Goal: Task Accomplishment & Management: Complete application form

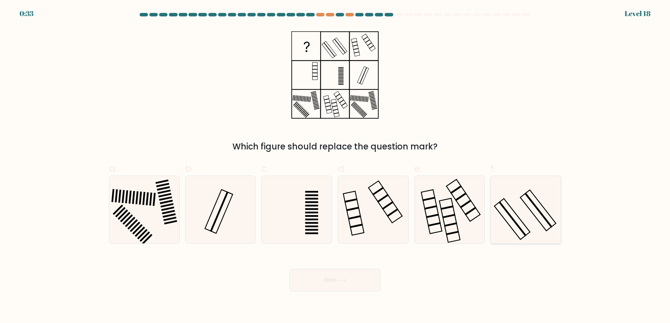
click at [526, 215] on icon at bounding box center [525, 209] width 67 height 67
click at [336, 166] on input "f." at bounding box center [335, 164] width 0 height 5
radio input "true"
click at [343, 284] on button "Next" at bounding box center [335, 280] width 91 height 22
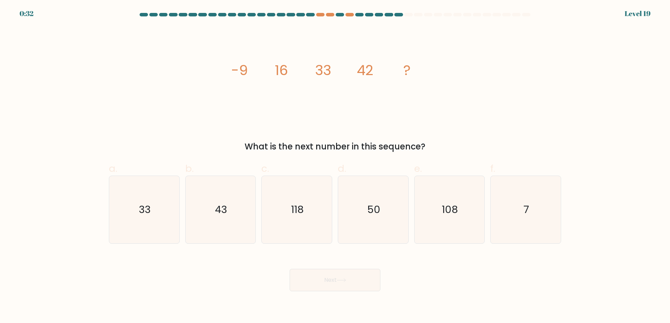
click at [343, 284] on button "Next" at bounding box center [335, 280] width 91 height 22
click at [494, 67] on div "image/svg+xml -9 16 33 42 ? What is the next number in this sequence?" at bounding box center [335, 90] width 461 height 126
click at [536, 192] on icon "7" at bounding box center [525, 209] width 67 height 67
click at [336, 166] on input "f. 7" at bounding box center [335, 164] width 0 height 5
radio input "true"
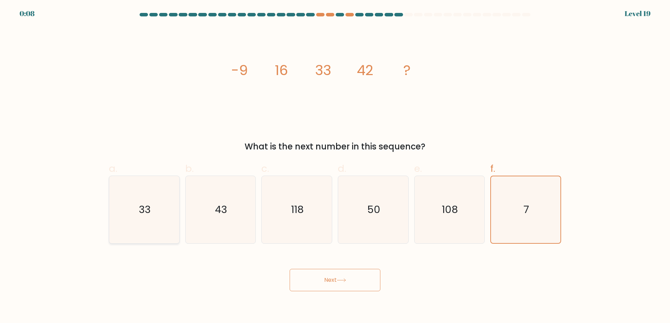
click at [156, 207] on icon "33" at bounding box center [144, 209] width 67 height 67
click at [335, 166] on input "a. 33" at bounding box center [335, 164] width 0 height 5
radio input "true"
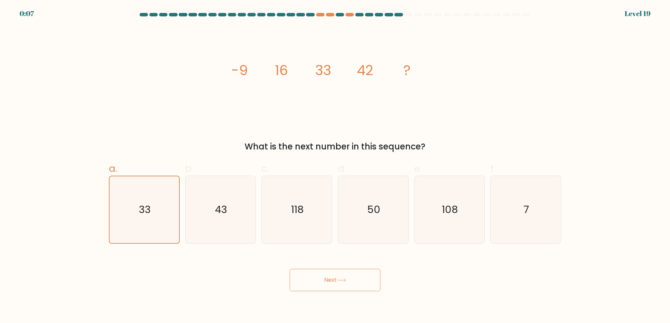
click at [317, 275] on button "Next" at bounding box center [335, 280] width 91 height 22
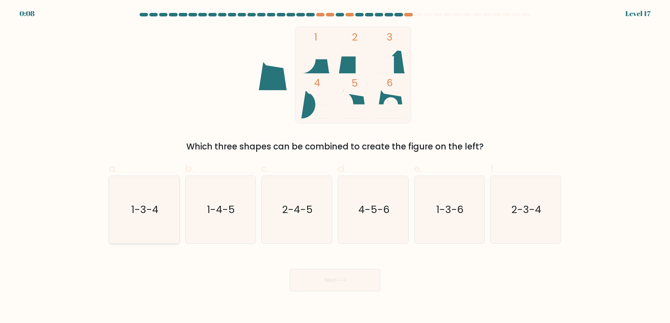
click at [157, 221] on icon "1-3-4" at bounding box center [144, 209] width 67 height 67
click at [335, 166] on input "a. 1-3-4" at bounding box center [335, 164] width 0 height 5
radio input "true"
click at [331, 274] on button "Next" at bounding box center [335, 280] width 91 height 22
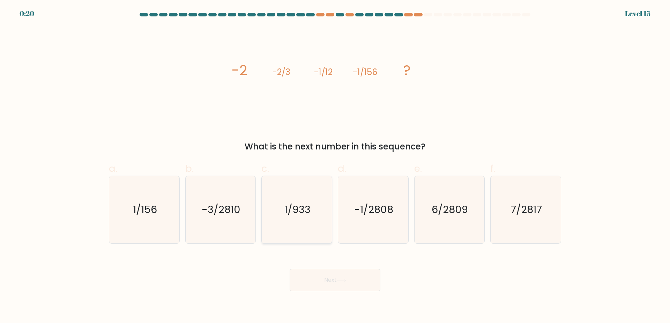
click at [304, 213] on text "1/933" at bounding box center [298, 210] width 26 height 14
click at [335, 166] on input "c. 1/933" at bounding box center [335, 164] width 0 height 5
radio input "true"
click at [326, 277] on button "Next" at bounding box center [335, 280] width 91 height 22
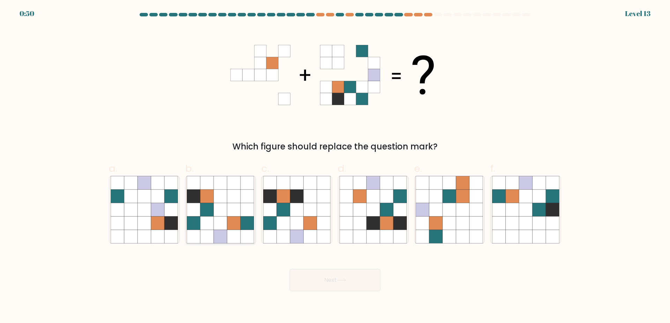
click at [236, 222] on icon at bounding box center [233, 222] width 13 height 13
click at [335, 166] on input "b." at bounding box center [335, 164] width 0 height 5
radio input "true"
click at [328, 281] on button "Next" at bounding box center [335, 280] width 91 height 22
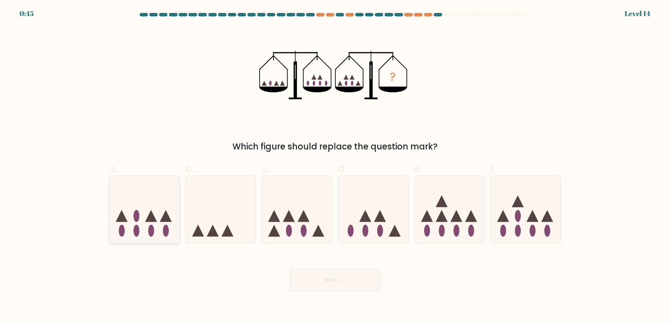
click at [138, 213] on ellipse at bounding box center [137, 216] width 6 height 12
click at [335, 166] on input "a." at bounding box center [335, 164] width 0 height 5
radio input "true"
click at [329, 280] on button "Next" at bounding box center [335, 280] width 91 height 22
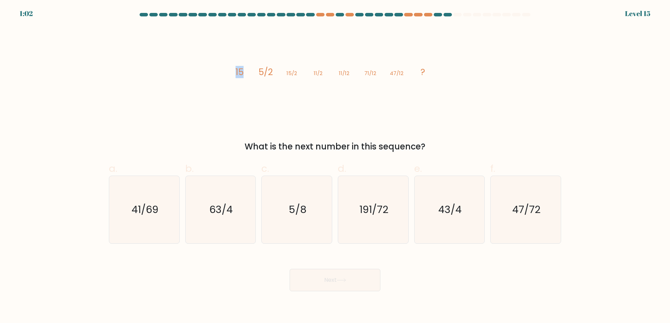
drag, startPoint x: 243, startPoint y: 69, endPoint x: 235, endPoint y: 71, distance: 8.2
click at [235, 71] on icon "image/svg+xml 15 5/2 15/2 11/2 11/12 71/12 47/12 ?" at bounding box center [335, 75] width 210 height 97
click at [287, 96] on icon "image/svg+xml 15 5/2 15/2 11/2 11/12 71/12 47/12 ?" at bounding box center [335, 75] width 210 height 97
drag, startPoint x: 292, startPoint y: 76, endPoint x: 273, endPoint y: 73, distance: 18.7
click at [273, 73] on g "15 5/2 15/2 11/2 11/12 71/12 47/12 ?" at bounding box center [331, 72] width 190 height 12
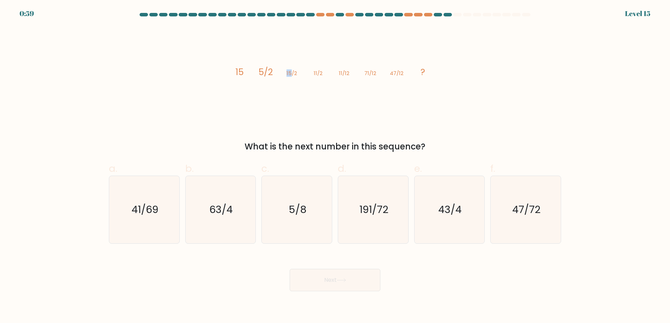
click at [280, 93] on icon "image/svg+xml 15 5/2 15/2 11/2 11/12 71/12 47/12 ?" at bounding box center [335, 75] width 210 height 97
drag, startPoint x: 350, startPoint y: 74, endPoint x: 310, endPoint y: 75, distance: 39.8
click at [310, 75] on icon "image/svg+xml 15 5/2 15/2 11/2 11/12 71/12 47/12 ?" at bounding box center [335, 75] width 210 height 97
click at [357, 98] on icon "image/svg+xml 15 5/2 15/2 11/2 11/12 71/12 47/12 ?" at bounding box center [335, 75] width 210 height 97
click at [244, 73] on icon "image/svg+xml 15 5/2 15/2 11/2 11/12 71/12 47/12 ?" at bounding box center [335, 75] width 210 height 97
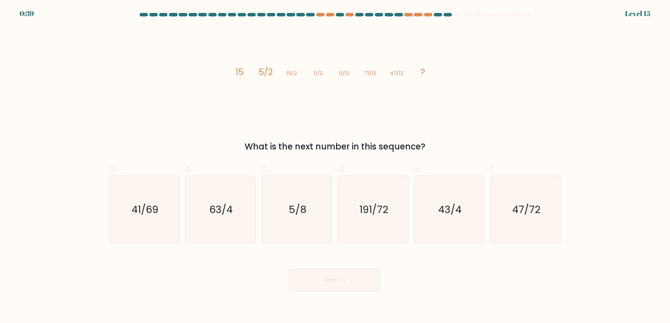
click at [288, 86] on icon "image/svg+xml 15 5/2 15/2 11/2 11/12 71/12 47/12 ?" at bounding box center [335, 75] width 210 height 97
drag, startPoint x: 239, startPoint y: 72, endPoint x: 251, endPoint y: 69, distance: 12.2
click at [250, 69] on icon "image/svg+xml 15 5/2 15/2 11/2 11/12 71/12 47/12 ?" at bounding box center [335, 75] width 210 height 97
click at [289, 75] on tspan "15/2" at bounding box center [292, 72] width 10 height 7
drag, startPoint x: 292, startPoint y: 74, endPoint x: 287, endPoint y: 74, distance: 4.5
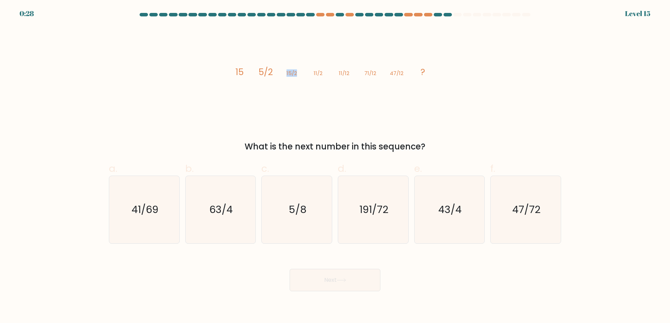
click at [287, 74] on icon "image/svg+xml 15 5/2 15/2 11/2 11/12 71/12 47/12 ?" at bounding box center [335, 75] width 210 height 97
click at [306, 97] on icon "image/svg+xml 15 5/2 15/2 11/2 11/12 71/12 47/12 ?" at bounding box center [335, 75] width 210 height 97
click at [513, 220] on icon "47/72" at bounding box center [525, 209] width 67 height 67
click at [336, 166] on input "f. 47/72" at bounding box center [335, 164] width 0 height 5
radio input "true"
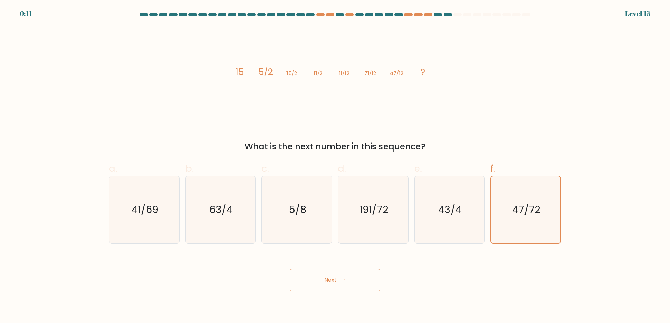
click at [350, 280] on button "Next" at bounding box center [335, 280] width 91 height 22
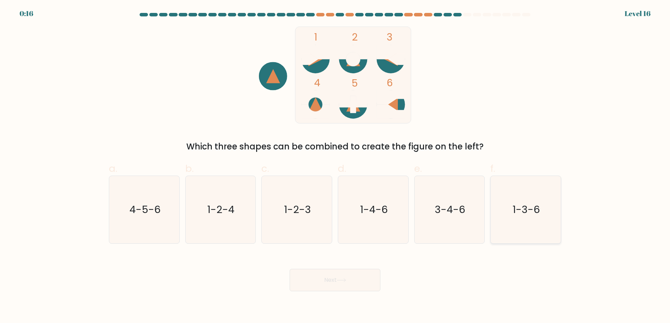
click at [549, 194] on icon "1-3-6" at bounding box center [525, 209] width 67 height 67
click at [336, 166] on input "f. 1-3-6" at bounding box center [335, 164] width 0 height 5
radio input "true"
click at [366, 279] on button "Next" at bounding box center [335, 280] width 91 height 22
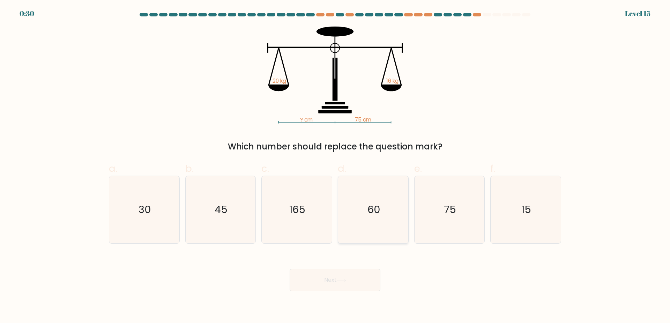
click at [385, 205] on icon "60" at bounding box center [373, 209] width 67 height 67
click at [336, 166] on input "d. 60" at bounding box center [335, 164] width 0 height 5
radio input "true"
click at [355, 281] on button "Next" at bounding box center [335, 280] width 91 height 22
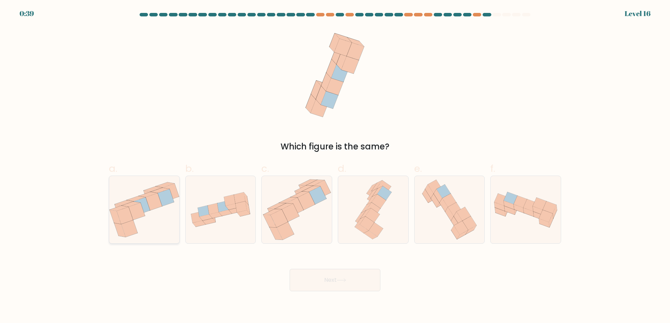
click at [155, 220] on icon at bounding box center [144, 210] width 70 height 60
click at [335, 166] on input "a." at bounding box center [335, 164] width 0 height 5
radio input "true"
click at [319, 280] on button "Next" at bounding box center [335, 280] width 91 height 22
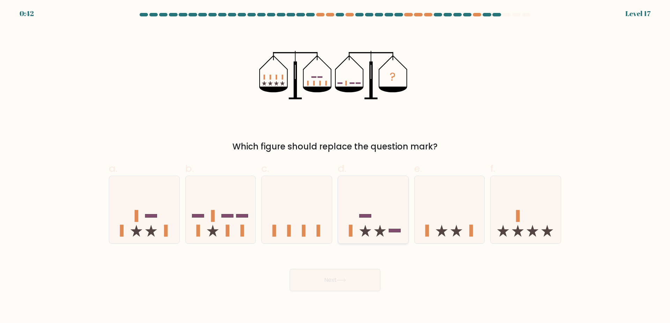
click at [387, 227] on icon at bounding box center [373, 210] width 70 height 58
click at [336, 166] on input "d." at bounding box center [335, 164] width 0 height 5
radio input "true"
click at [365, 278] on button "Next" at bounding box center [335, 280] width 91 height 22
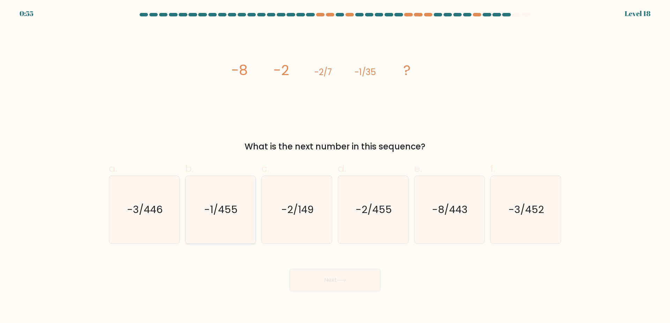
click at [224, 212] on text "-1/455" at bounding box center [222, 210] width 34 height 14
click at [335, 166] on input "b. -1/455" at bounding box center [335, 164] width 0 height 5
radio input "true"
click at [350, 278] on button "Next" at bounding box center [335, 280] width 91 height 22
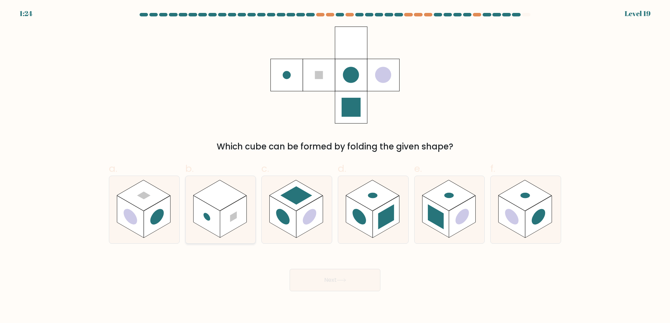
click at [234, 203] on rect at bounding box center [219, 195] width 53 height 31
click at [335, 166] on input "b." at bounding box center [335, 164] width 0 height 5
radio input "true"
click at [337, 280] on button "Next" at bounding box center [335, 280] width 91 height 22
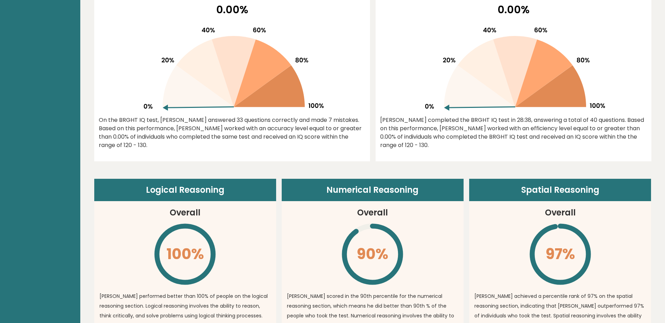
scroll to position [489, 0]
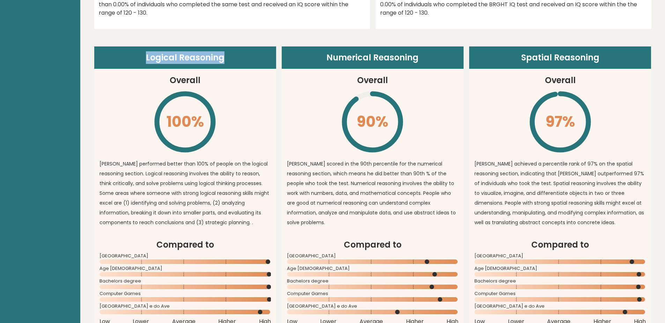
drag, startPoint x: 158, startPoint y: 58, endPoint x: 225, endPoint y: 70, distance: 68.1
click at [225, 70] on article "Logical Reasoning Overall 100% \ Martim performed better than 100% of people on…" at bounding box center [185, 142] width 182 height 192
click at [209, 159] on p "Martim performed better than 100% of people on the logical reasoning section. L…" at bounding box center [185, 193] width 171 height 68
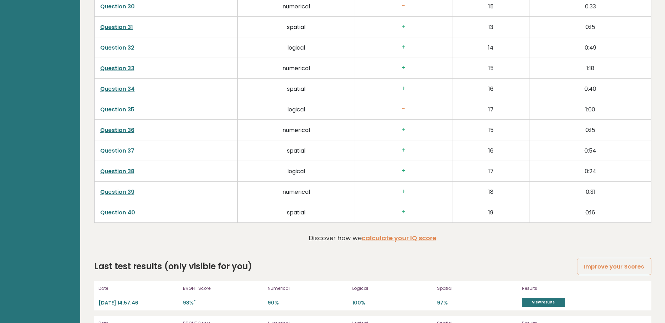
scroll to position [1945, 0]
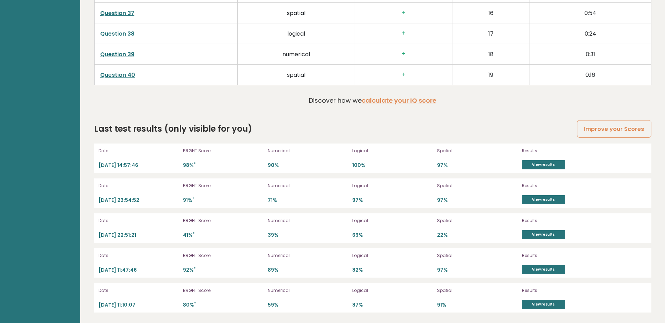
drag, startPoint x: 207, startPoint y: 220, endPoint x: 215, endPoint y: 300, distance: 80.4
click at [528, 234] on link "View results" at bounding box center [543, 234] width 43 height 9
drag, startPoint x: 264, startPoint y: 235, endPoint x: 280, endPoint y: 234, distance: 16.8
click at [280, 234] on div "Date 2025-09-12 22:51:21 BRGHT Score 41% * Numerical 39% Logical 69% Spatial 22…" at bounding box center [372, 227] width 557 height 29
click at [280, 234] on p "39%" at bounding box center [308, 235] width 81 height 7
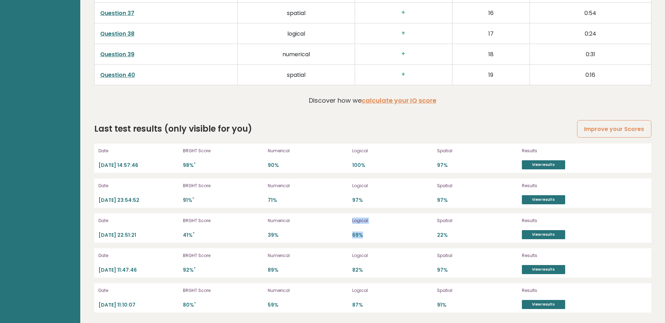
drag, startPoint x: 348, startPoint y: 235, endPoint x: 427, endPoint y: 238, distance: 79.3
click at [378, 237] on div "Date 2025-09-12 22:51:21 BRGHT Score 41% * Numerical 39% Logical 69% Spatial 22…" at bounding box center [372, 227] width 557 height 29
click at [428, 237] on p "69%" at bounding box center [392, 235] width 81 height 7
drag, startPoint x: 435, startPoint y: 237, endPoint x: 448, endPoint y: 235, distance: 13.0
click at [448, 235] on div "Date 2025-09-12 22:51:21 BRGHT Score 41% * Numerical 39% Logical 69% Spatial 22…" at bounding box center [372, 227] width 557 height 29
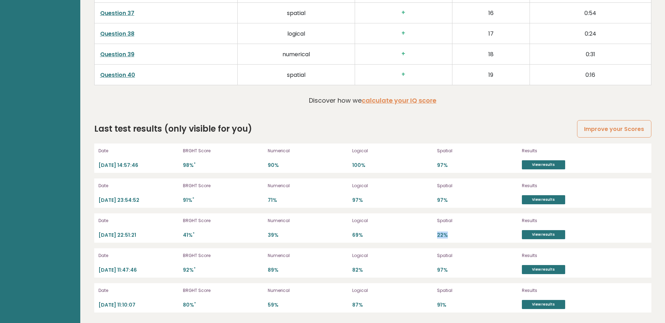
click at [465, 235] on p "22%" at bounding box center [477, 235] width 81 height 7
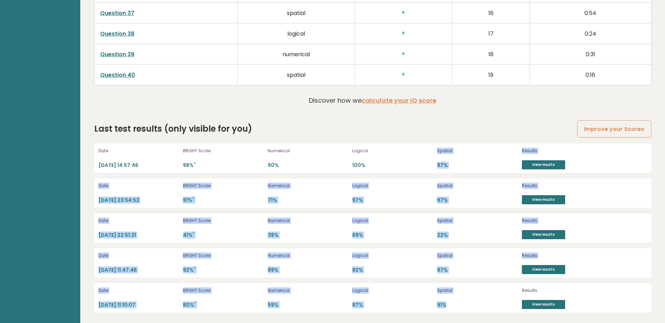
drag, startPoint x: 452, startPoint y: 305, endPoint x: 428, endPoint y: 164, distance: 143.1
click at [428, 164] on div "Date 2025-09-13 14:57:46 BRGHT Score 98% * Numerical 90% Logical 100% Spatial 9…" at bounding box center [372, 228] width 557 height 169
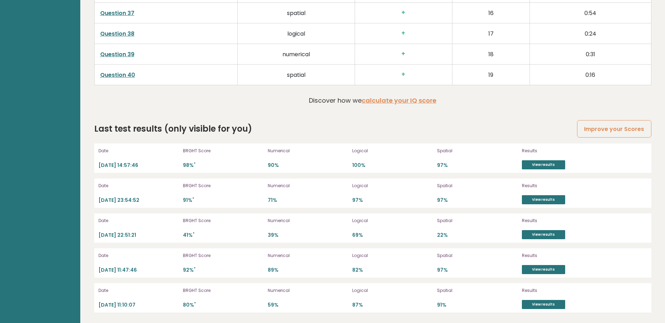
click at [421, 145] on div "Date 2025-09-13 14:57:46 BRGHT Score 98% * Numerical 90% Logical 100% Spatial 9…" at bounding box center [372, 158] width 557 height 29
drag, startPoint x: 455, startPoint y: 235, endPoint x: 176, endPoint y: 236, distance: 279.3
click at [175, 234] on div "Date 2025-09-12 22:51:21 BRGHT Score 41% * Numerical 39% Logical 69% Spatial 22…" at bounding box center [372, 227] width 557 height 29
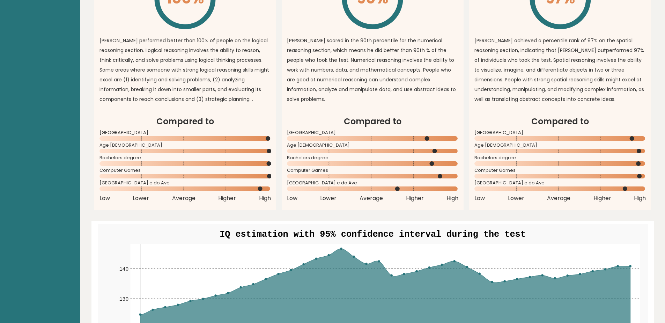
scroll to position [291, 0]
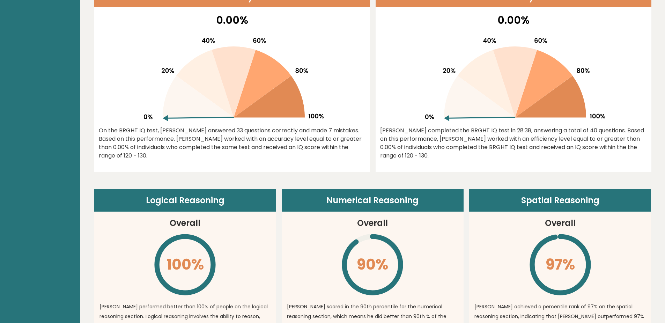
drag, startPoint x: 340, startPoint y: 194, endPoint x: 304, endPoint y: 105, distance: 95.4
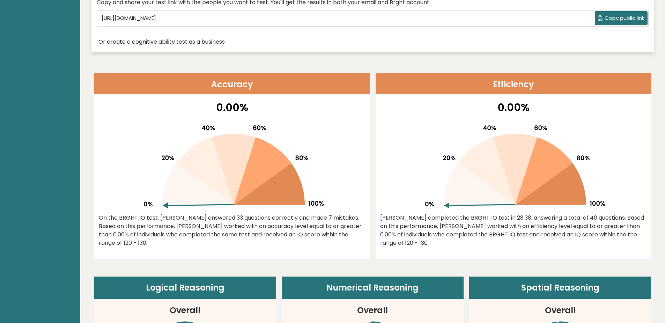
scroll to position [256, 0]
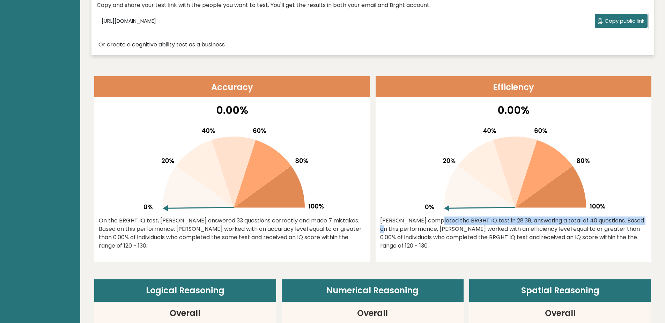
drag, startPoint x: 510, startPoint y: 185, endPoint x: 417, endPoint y: 157, distance: 97.8
click at [425, 157] on div "0.00% Martim completed the BRGHT IQ test in 28:38, answering a total of 40 ques…" at bounding box center [514, 182] width 276 height 160
click at [390, 226] on div "Martim completed the BRGHT IQ test in 28:38, answering a total of 40 questions.…" at bounding box center [513, 233] width 267 height 34
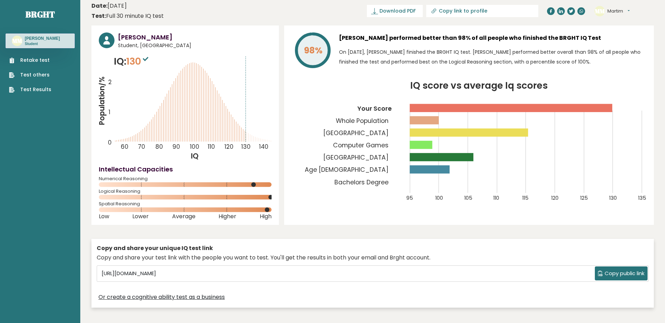
scroll to position [0, 0]
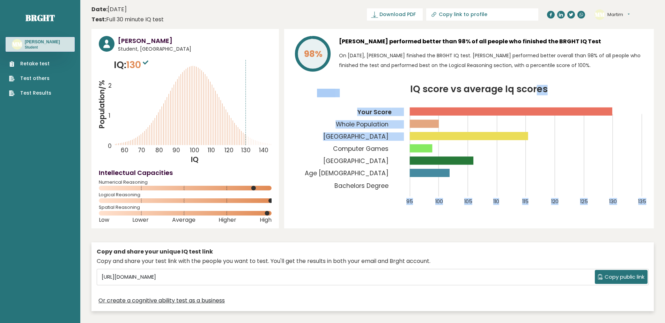
drag, startPoint x: 536, startPoint y: 137, endPoint x: 513, endPoint y: 138, distance: 22.7
click at [513, 138] on icon "IQ score vs average Iq scores 95 100 105 110 115 120 125 130 135 Your Score Who…" at bounding box center [469, 149] width 355 height 128
click at [523, 137] on rect at bounding box center [469, 136] width 118 height 8
click at [544, 139] on icon "IQ score vs average Iq scores 95 100 105 110 115 120 125 130 135 Your Score Who…" at bounding box center [469, 149] width 355 height 128
drag, startPoint x: 536, startPoint y: 182, endPoint x: 527, endPoint y: 187, distance: 11.0
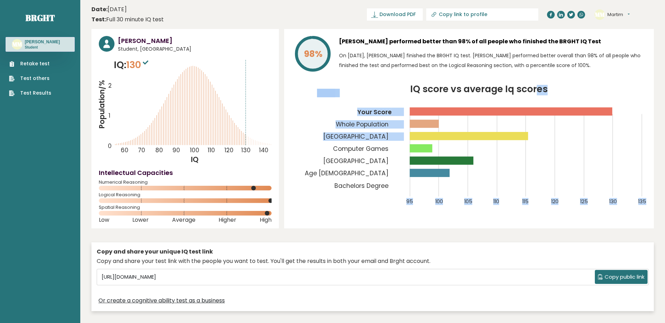
click at [536, 182] on icon "IQ score vs average Iq scores 95 100 105 110 115 120 125 130 135 Your Score Who…" at bounding box center [469, 149] width 355 height 128
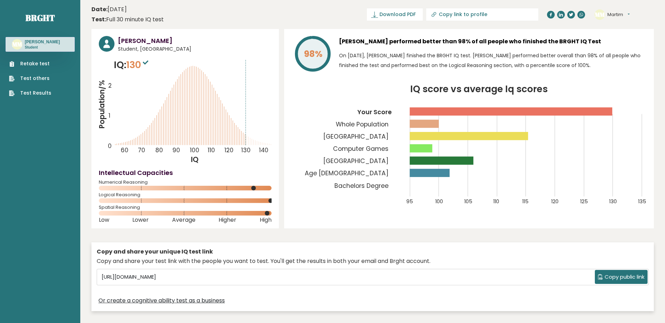
click at [452, 245] on div "Copy and share your unique IQ test link Copy and share your test link with the …" at bounding box center [372, 276] width 563 height 69
drag, startPoint x: 364, startPoint y: 177, endPoint x: 345, endPoint y: 251, distance: 76.4
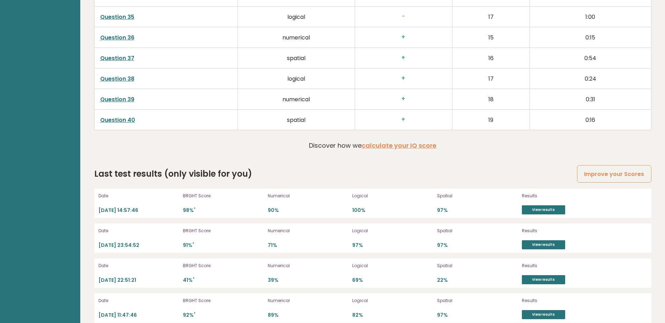
drag, startPoint x: 288, startPoint y: 289, endPoint x: 287, endPoint y: 295, distance: 5.6
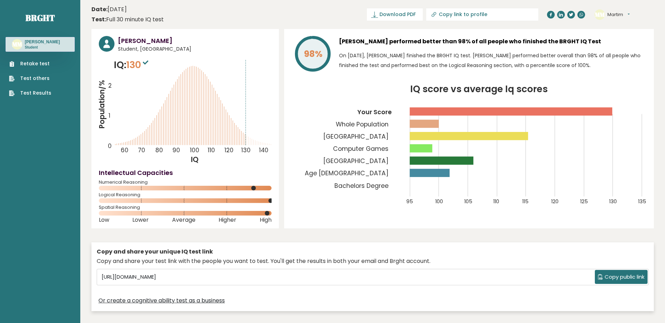
drag, startPoint x: 247, startPoint y: 206, endPoint x: 189, endPoint y: 68, distance: 149.4
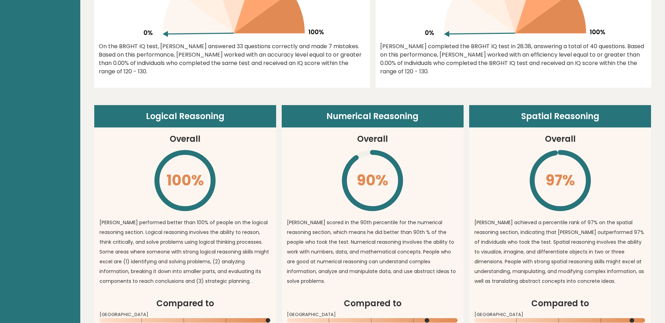
drag, startPoint x: 290, startPoint y: 157, endPoint x: 299, endPoint y: 308, distance: 151.4
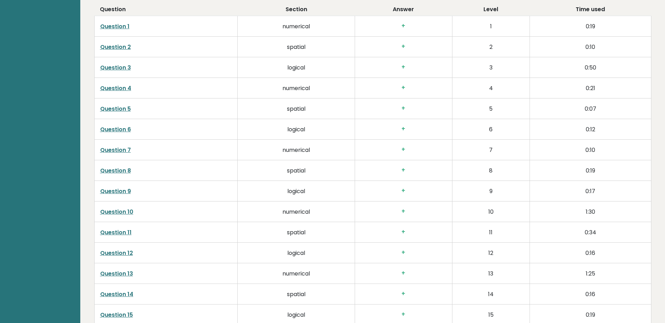
drag, startPoint x: 250, startPoint y: 226, endPoint x: 266, endPoint y: 328, distance: 103.2
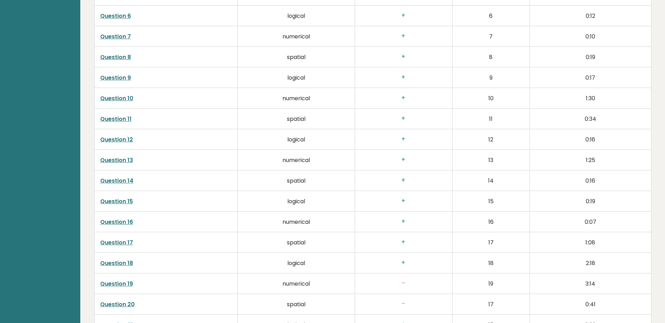
scroll to position [1945, 0]
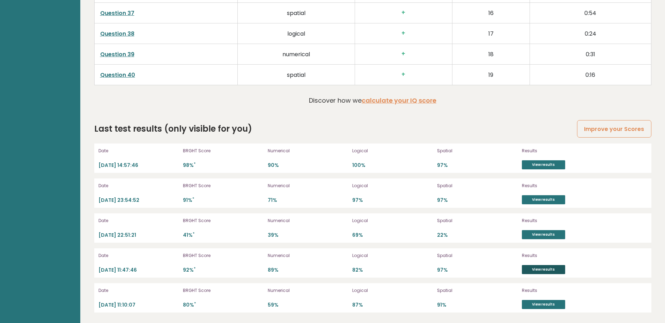
click at [525, 273] on link "View results" at bounding box center [543, 269] width 43 height 9
click at [541, 305] on link "View results" at bounding box center [543, 304] width 43 height 9
drag, startPoint x: 276, startPoint y: 117, endPoint x: 337, endPoint y: 241, distance: 138.8
click at [538, 303] on link "View results" at bounding box center [543, 304] width 43 height 9
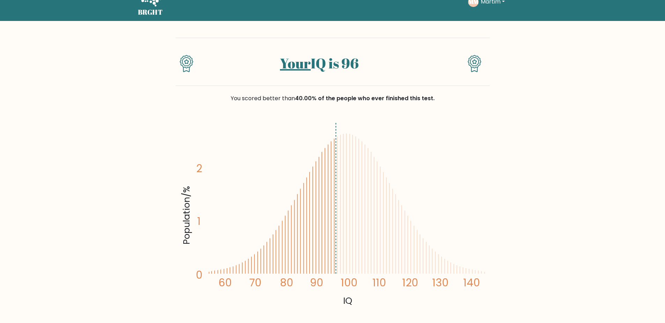
scroll to position [70, 0]
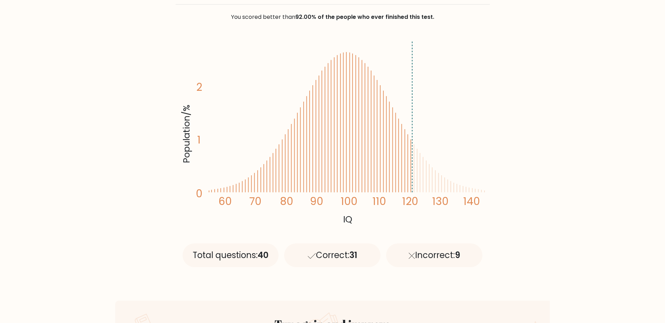
scroll to position [105, 0]
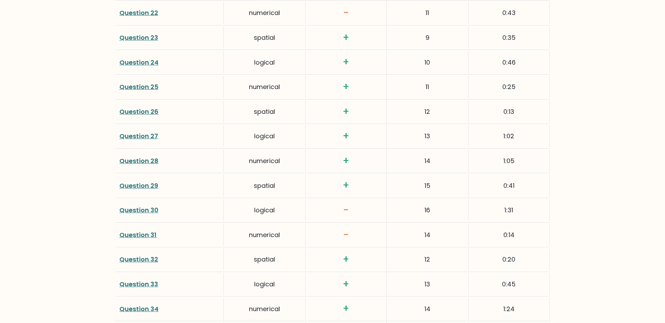
drag, startPoint x: 318, startPoint y: 150, endPoint x: 338, endPoint y: 280, distance: 131.1
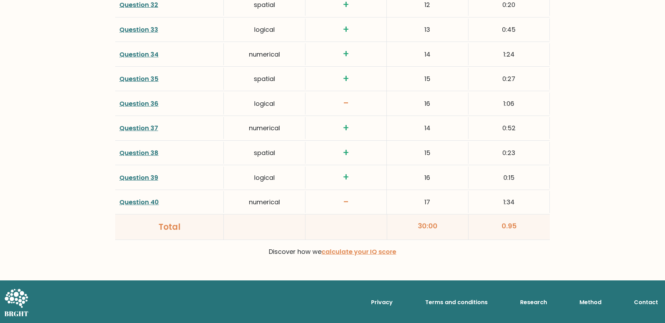
drag, startPoint x: 516, startPoint y: 203, endPoint x: 463, endPoint y: 199, distance: 53.2
click at [468, 199] on div "Question 40 numerical - 17 1:34" at bounding box center [332, 202] width 435 height 25
click at [183, 169] on div "Question 39" at bounding box center [169, 178] width 109 height 22
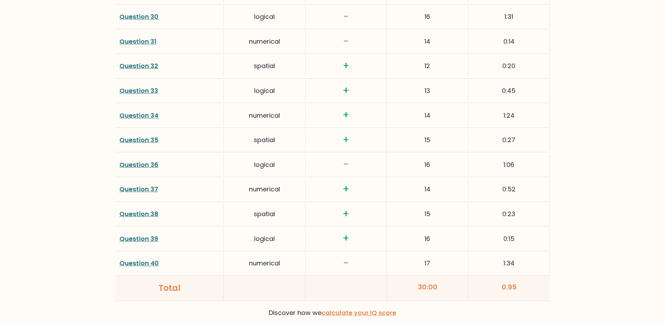
scroll to position [1713, 0]
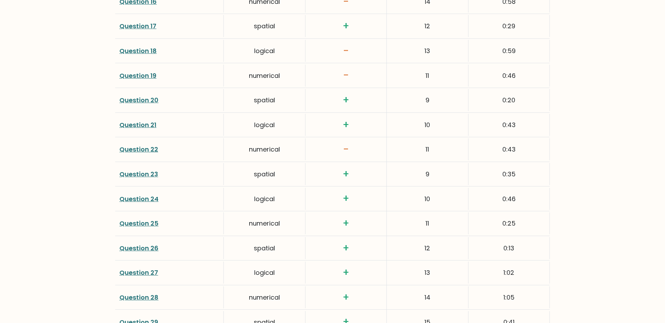
scroll to position [1783, 0]
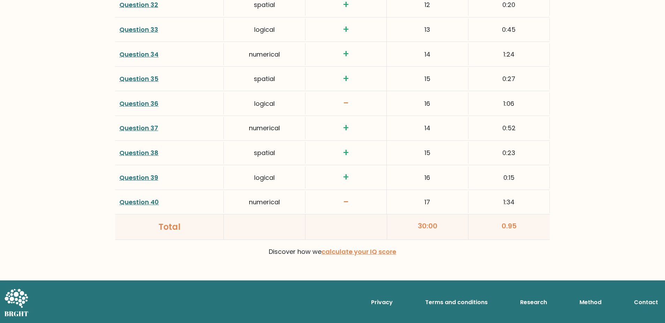
drag, startPoint x: 334, startPoint y: 319, endPoint x: 334, endPoint y: 323, distance: 3.5
click at [153, 203] on link "Question 40" at bounding box center [138, 202] width 39 height 9
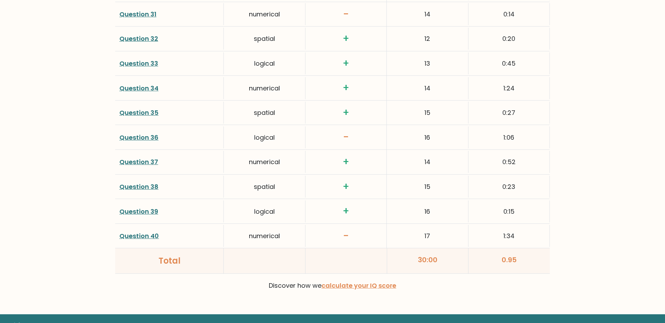
scroll to position [1748, 0]
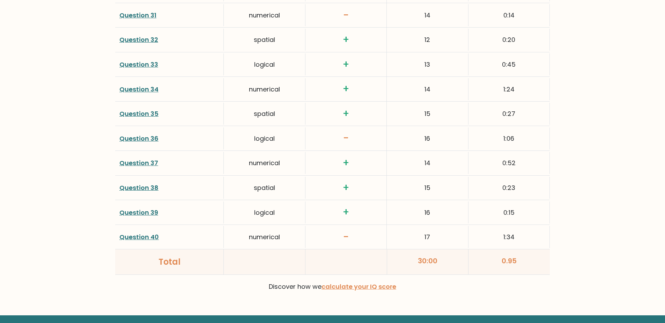
click at [259, 149] on div "Question 36 logical - 16 1:06" at bounding box center [332, 138] width 435 height 25
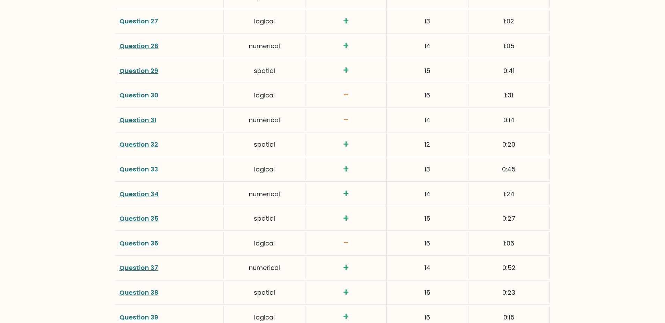
click at [337, 168] on h3 "+" at bounding box center [346, 169] width 73 height 12
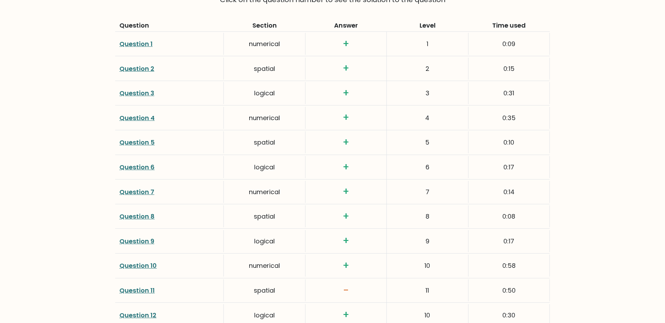
drag, startPoint x: 301, startPoint y: 234, endPoint x: 204, endPoint y: 84, distance: 178.6
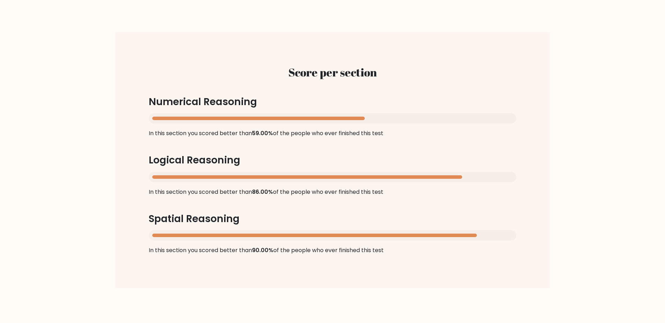
scroll to position [640, 0]
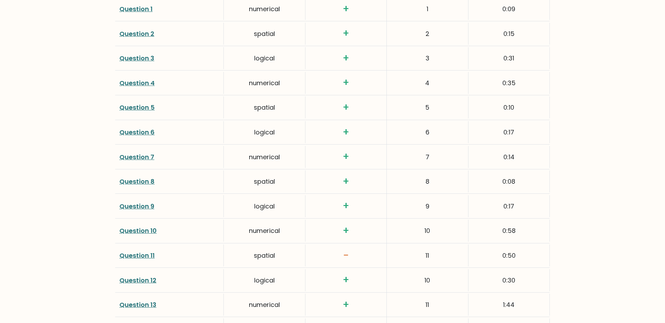
drag, startPoint x: 183, startPoint y: 160, endPoint x: 201, endPoint y: 243, distance: 84.4
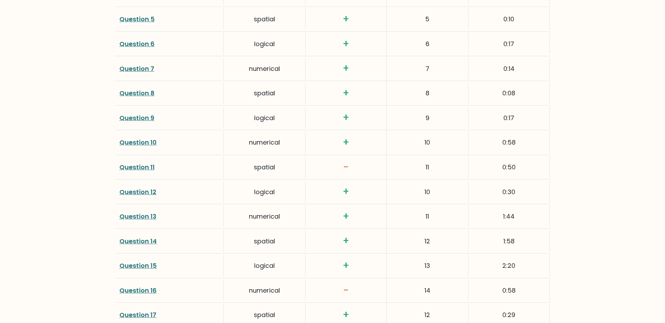
drag, startPoint x: 193, startPoint y: 192, endPoint x: 192, endPoint y: 253, distance: 60.8
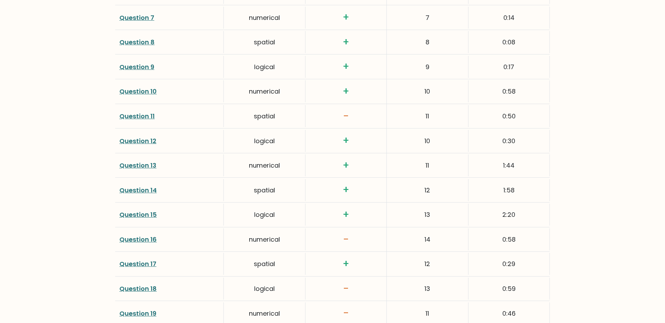
drag, startPoint x: 434, startPoint y: 237, endPoint x: 406, endPoint y: 241, distance: 28.2
click at [406, 241] on div "14" at bounding box center [427, 239] width 81 height 22
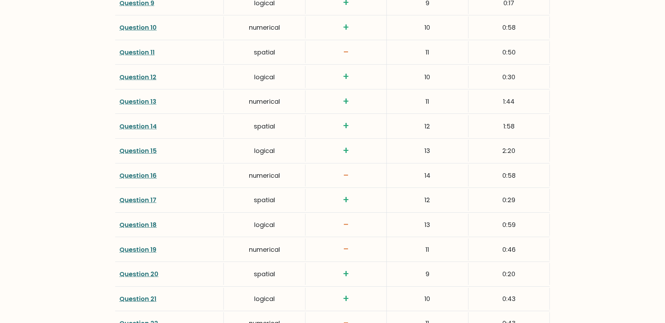
scroll to position [1224, 0]
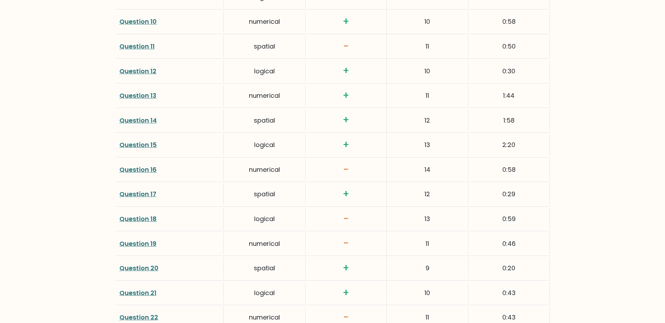
click at [423, 216] on div "13" at bounding box center [427, 219] width 81 height 22
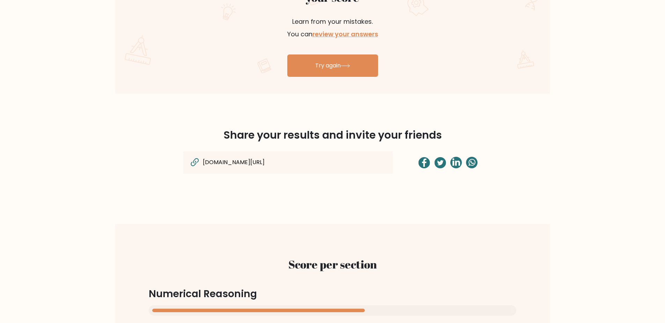
scroll to position [0, 0]
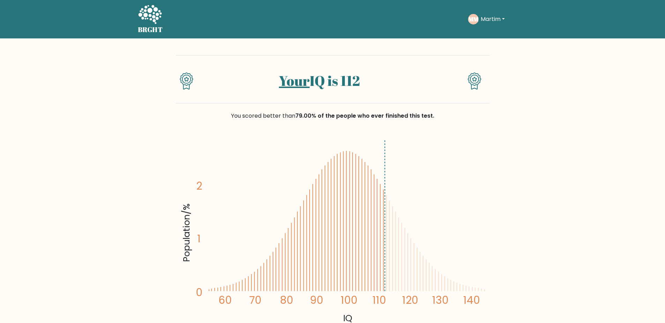
drag, startPoint x: 72, startPoint y: 110, endPoint x: 79, endPoint y: -40, distance: 149.6
click at [159, 23] on icon at bounding box center [150, 15] width 24 height 21
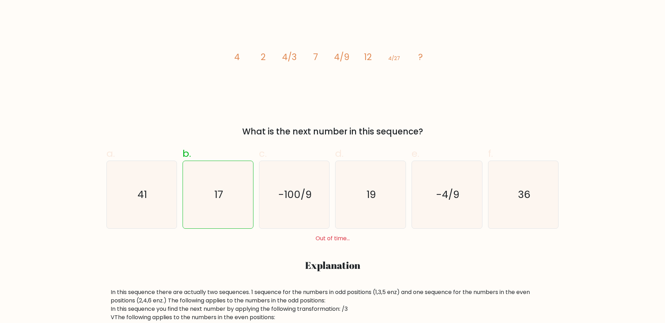
scroll to position [140, 0]
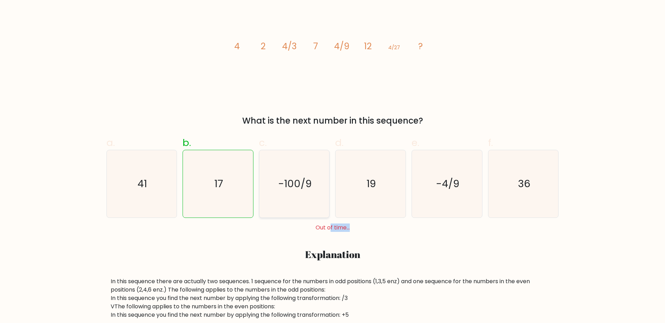
drag, startPoint x: 342, startPoint y: 229, endPoint x: 279, endPoint y: 155, distance: 97.1
click at [318, 223] on div "Out of time..." at bounding box center [333, 227] width 458 height 8
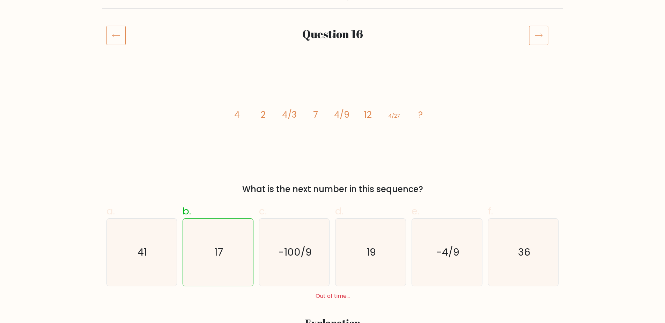
scroll to position [0, 0]
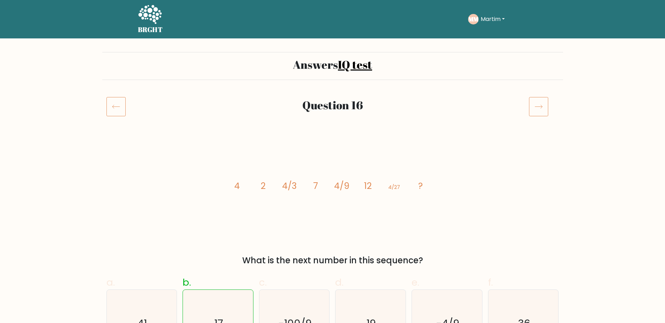
drag, startPoint x: 175, startPoint y: -29, endPoint x: 149, endPoint y: -40, distance: 28.0
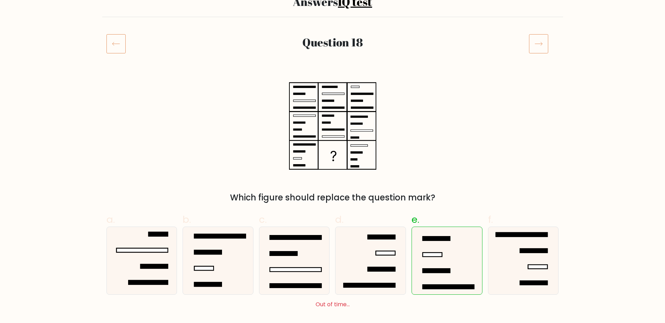
scroll to position [105, 0]
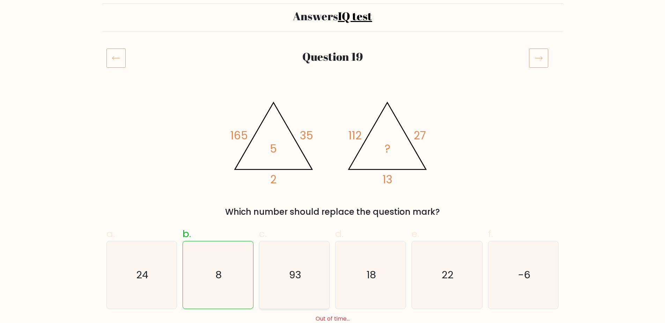
scroll to position [175, 0]
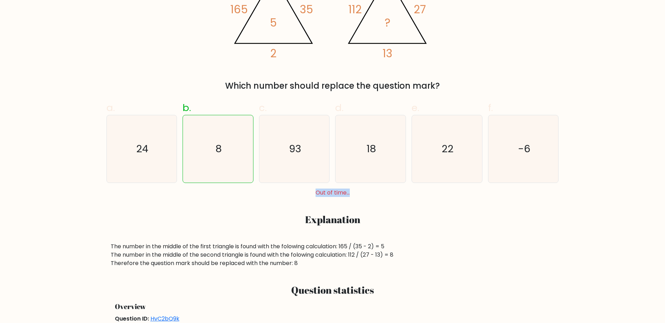
drag, startPoint x: 338, startPoint y: 191, endPoint x: 308, endPoint y: 191, distance: 29.3
click at [316, 190] on div "Out of time..." at bounding box center [333, 193] width 458 height 8
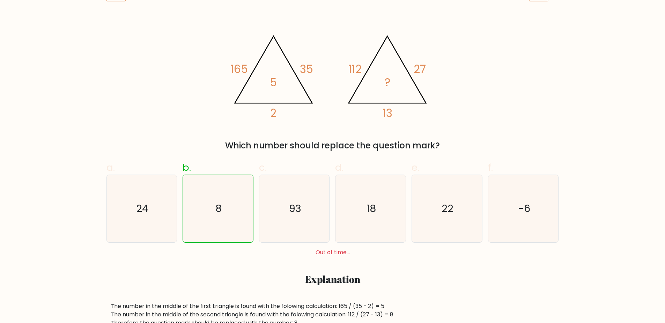
scroll to position [0, 0]
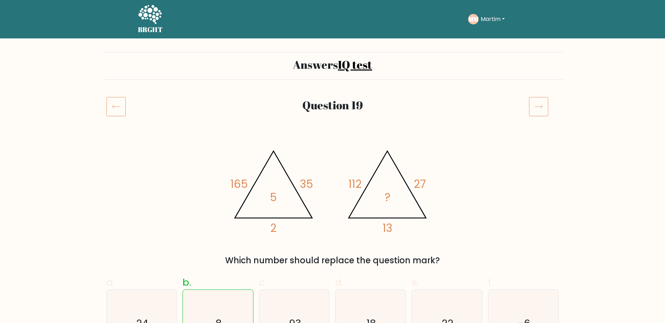
drag, startPoint x: 106, startPoint y: 102, endPoint x: 83, endPoint y: -40, distance: 144.0
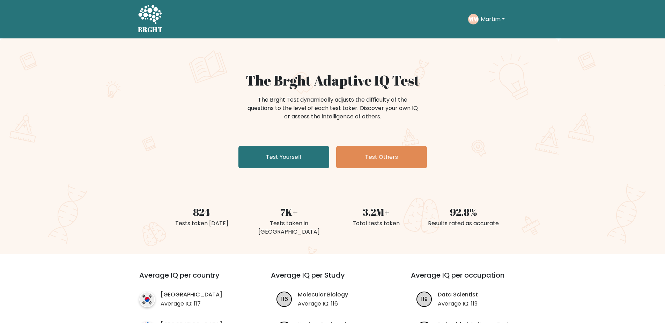
click at [495, 20] on button "Martim" at bounding box center [493, 19] width 28 height 9
click at [486, 35] on link "Dashboard" at bounding box center [496, 33] width 55 height 11
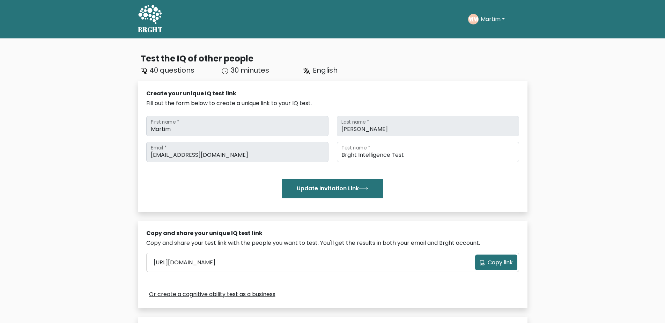
click at [493, 20] on button "Martim" at bounding box center [493, 19] width 28 height 9
click at [486, 43] on link "Profile" at bounding box center [496, 44] width 55 height 11
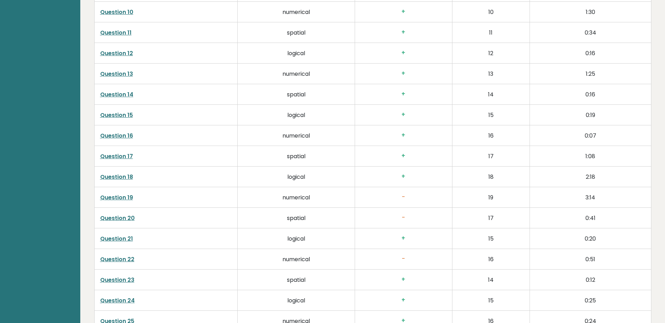
drag, startPoint x: 210, startPoint y: 176, endPoint x: 215, endPoint y: 212, distance: 37.0
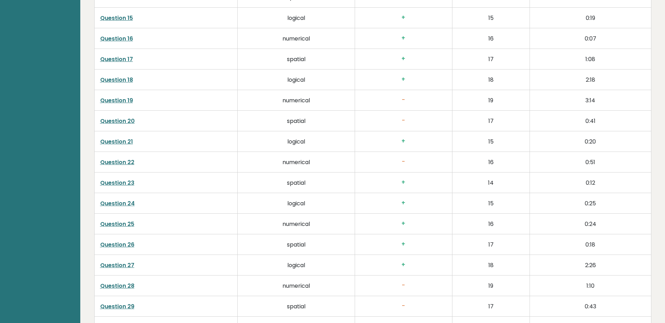
scroll to position [1945, 0]
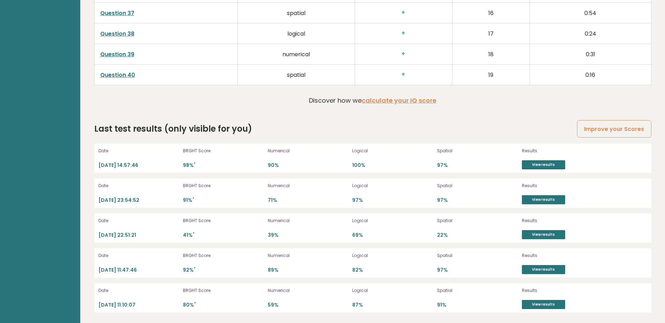
drag, startPoint x: 194, startPoint y: 313, endPoint x: 192, endPoint y: 329, distance: 16.3
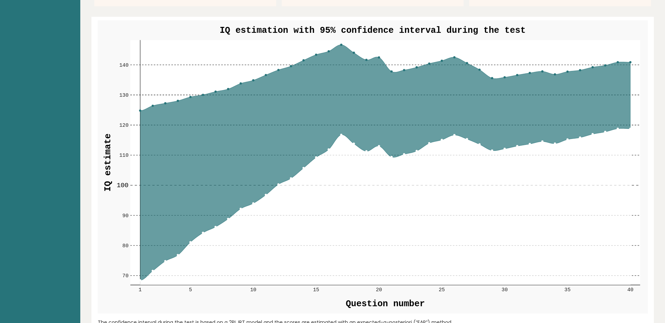
drag, startPoint x: 306, startPoint y: 201, endPoint x: 277, endPoint y: 223, distance: 35.9
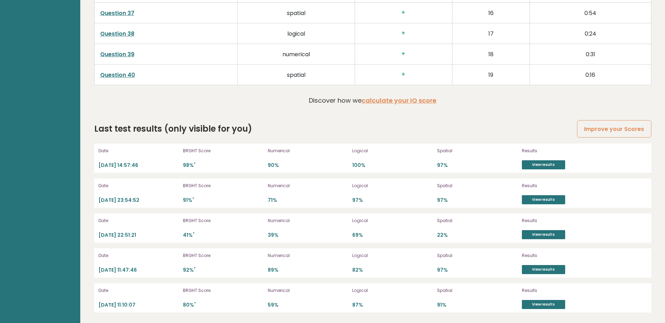
drag, startPoint x: 239, startPoint y: 205, endPoint x: 246, endPoint y: 337, distance: 131.8
click at [551, 305] on link "View results" at bounding box center [543, 304] width 43 height 9
drag, startPoint x: 202, startPoint y: 217, endPoint x: 206, endPoint y: 257, distance: 40.0
click at [539, 163] on link "View results" at bounding box center [543, 164] width 43 height 9
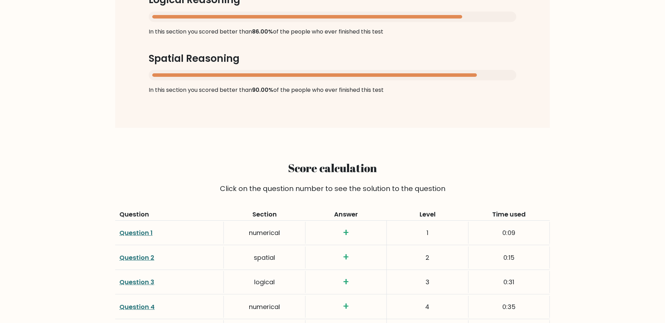
drag, startPoint x: 243, startPoint y: 263, endPoint x: 246, endPoint y: 278, distance: 14.9
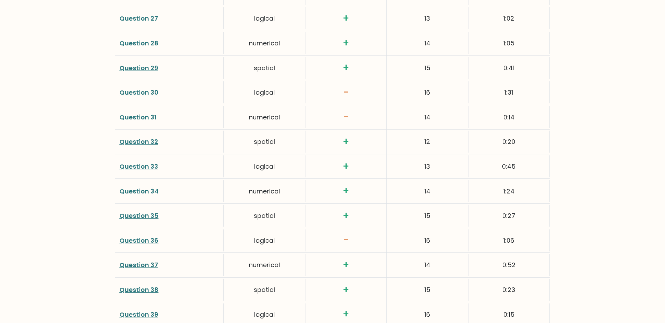
scroll to position [1783, 0]
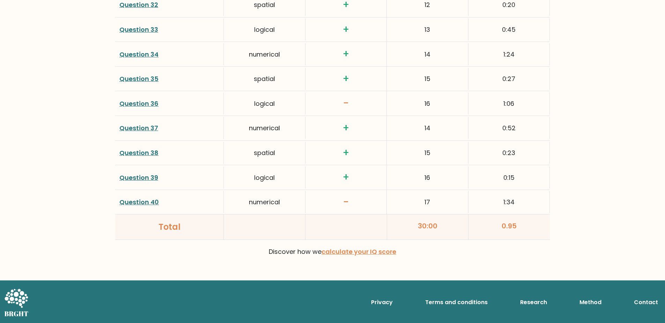
drag, startPoint x: 272, startPoint y: 208, endPoint x: 288, endPoint y: 330, distance: 122.6
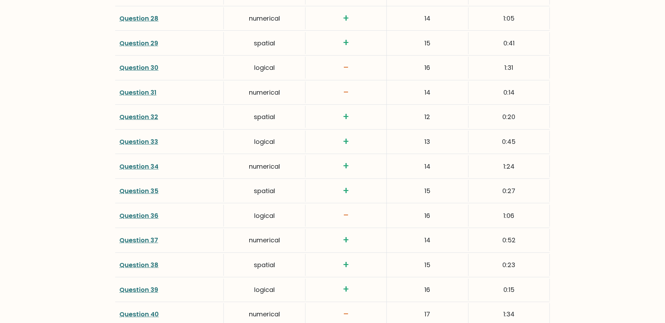
scroll to position [1644, 0]
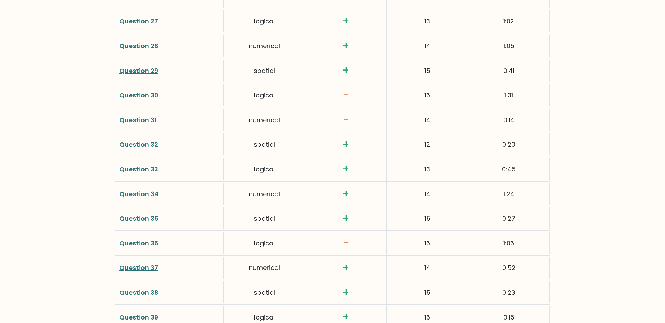
click at [153, 122] on link "Question 31" at bounding box center [137, 120] width 37 height 9
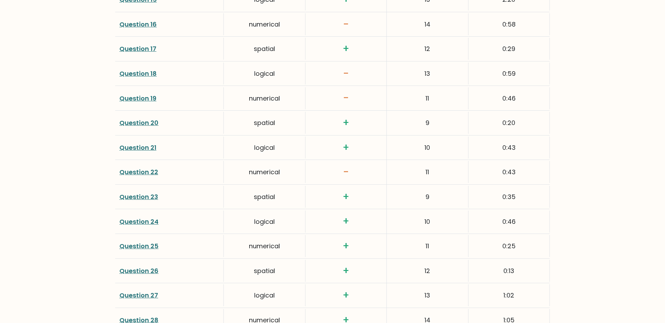
scroll to position [1364, 0]
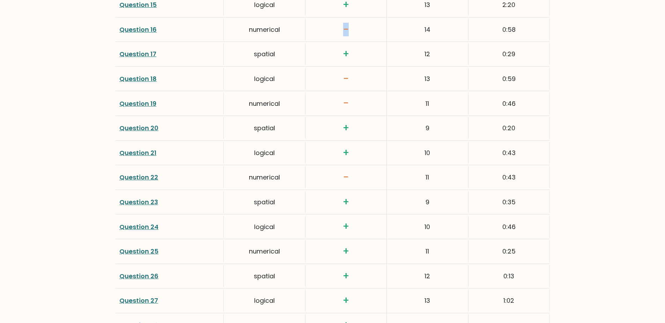
drag, startPoint x: 348, startPoint y: 29, endPoint x: 328, endPoint y: 30, distance: 20.3
click at [328, 30] on h3 "-" at bounding box center [346, 30] width 73 height 12
click at [328, 104] on h3 "-" at bounding box center [346, 103] width 73 height 12
drag, startPoint x: 347, startPoint y: 176, endPoint x: 323, endPoint y: 177, distance: 24.1
click at [323, 177] on h3 "-" at bounding box center [346, 177] width 73 height 12
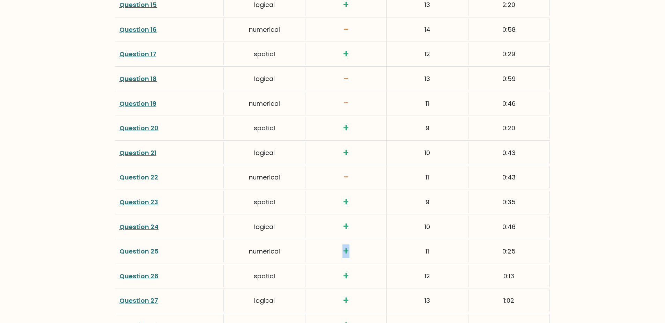
drag, startPoint x: 336, startPoint y: 254, endPoint x: 233, endPoint y: 240, distance: 104.0
click at [330, 254] on h3 "+" at bounding box center [346, 251] width 73 height 12
click at [141, 251] on link "Question 25" at bounding box center [138, 251] width 39 height 9
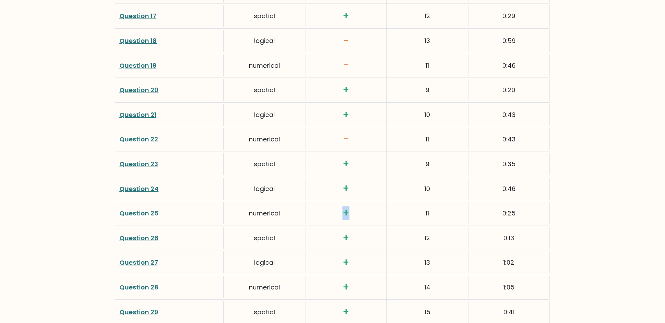
scroll to position [1504, 0]
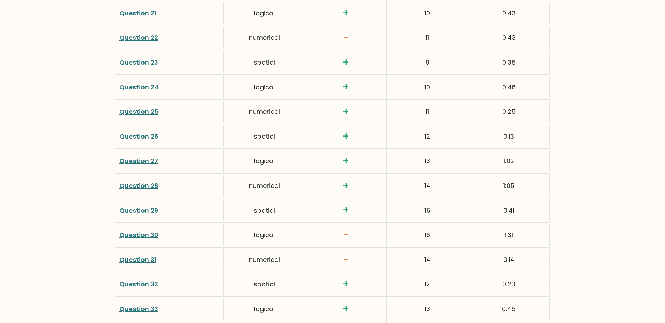
click at [314, 168] on div "+" at bounding box center [346, 161] width 81 height 24
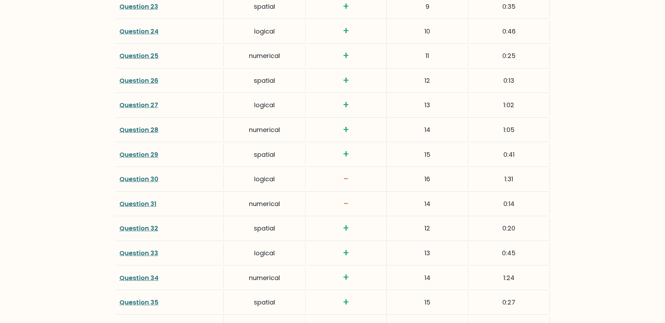
scroll to position [1574, 0]
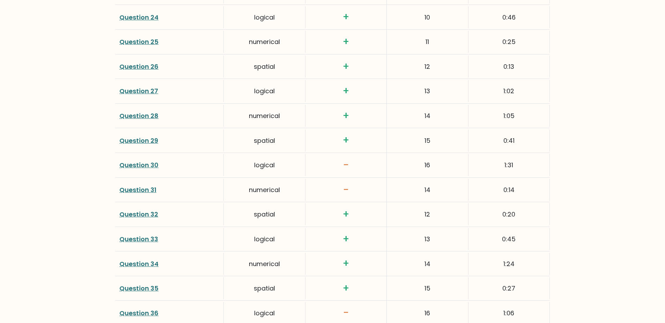
click at [139, 190] on link "Question 31" at bounding box center [137, 189] width 37 height 9
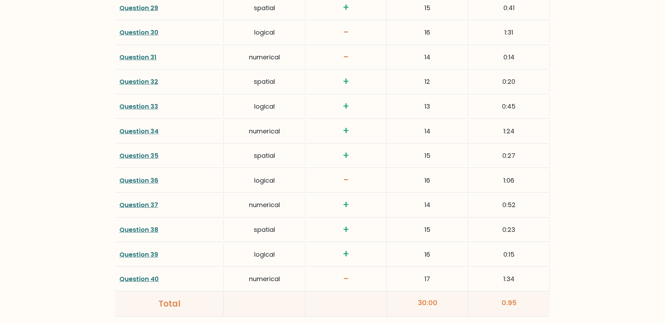
scroll to position [1713, 0]
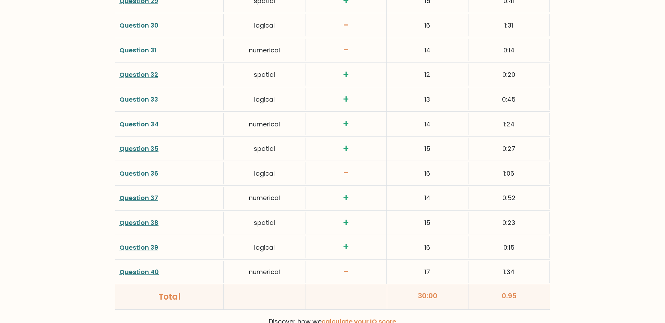
click at [146, 269] on link "Question 40" at bounding box center [138, 271] width 39 height 9
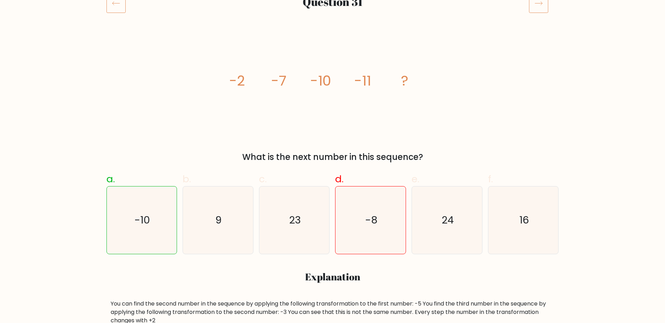
scroll to position [105, 0]
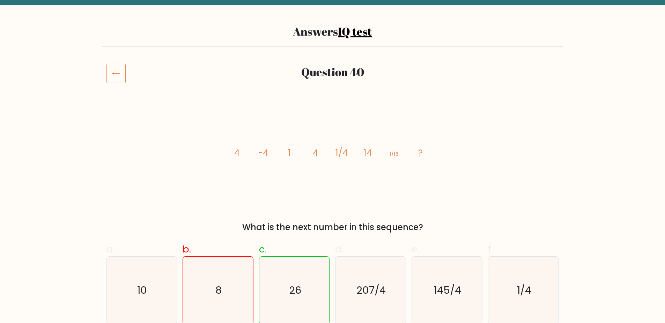
scroll to position [35, 0]
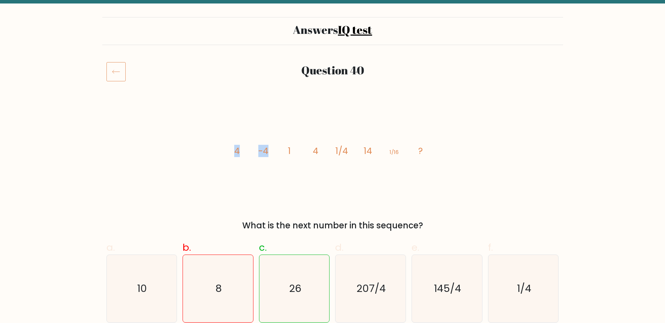
drag, startPoint x: 230, startPoint y: 149, endPoint x: 271, endPoint y: 150, distance: 40.5
click at [271, 150] on icon "image/svg+xml 4 -4 1 4 1/4 14 1/16 ?" at bounding box center [333, 153] width 210 height 97
click at [290, 197] on icon "image/svg+xml 4 -4 1 4 1/4 14 1/16 ?" at bounding box center [333, 153] width 210 height 97
drag, startPoint x: 313, startPoint y: 150, endPoint x: 345, endPoint y: 148, distance: 31.5
click at [345, 148] on g "4 -4 1 4 1/4 14 1/16 ?" at bounding box center [328, 151] width 189 height 12
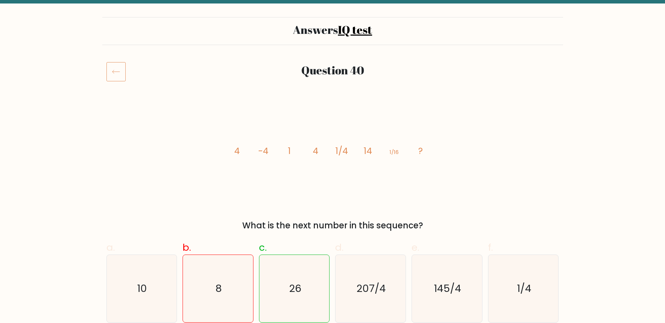
click at [354, 162] on icon "image/svg+xml 4 -4 1 4 1/4 14 1/16 ?" at bounding box center [333, 153] width 210 height 97
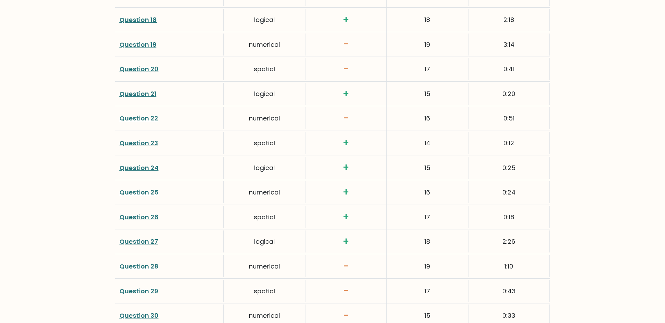
drag, startPoint x: 193, startPoint y: 135, endPoint x: 183, endPoint y: 183, distance: 49.6
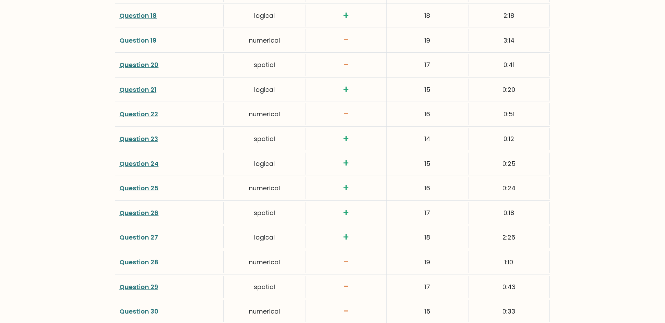
drag, startPoint x: 162, startPoint y: 239, endPoint x: 171, endPoint y: 252, distance: 15.5
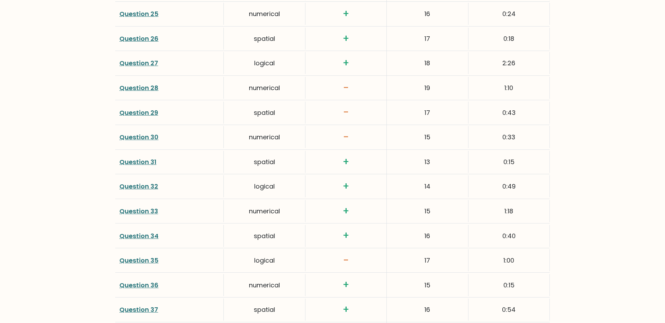
scroll to position [1602, 0]
click at [139, 136] on link "Question 30" at bounding box center [138, 136] width 39 height 9
click at [148, 110] on link "Question 29" at bounding box center [138, 112] width 39 height 9
click at [142, 86] on link "Question 28" at bounding box center [138, 87] width 39 height 9
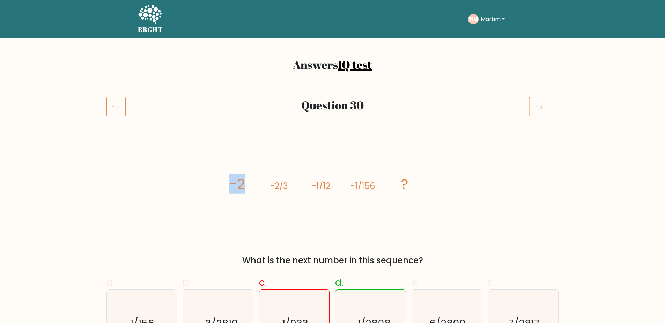
drag, startPoint x: 233, startPoint y: 183, endPoint x: 264, endPoint y: 185, distance: 31.5
click at [264, 185] on icon "image/svg+xml -2 -2/3 -1/12 -1/156 ?" at bounding box center [333, 188] width 210 height 97
click at [278, 185] on tspan "-2/3" at bounding box center [279, 186] width 18 height 12
drag, startPoint x: 288, startPoint y: 187, endPoint x: 297, endPoint y: 186, distance: 9.5
click at [297, 186] on icon "image/svg+xml -2 -2/3 -1/12 -1/156 ?" at bounding box center [333, 188] width 210 height 97
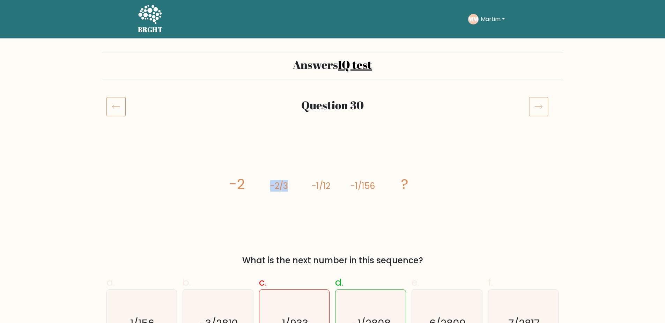
click at [297, 188] on icon "image/svg+xml -2 -2/3 -1/12 -1/156 ?" at bounding box center [333, 188] width 210 height 97
drag, startPoint x: 313, startPoint y: 183, endPoint x: 330, endPoint y: 185, distance: 17.2
click at [330, 185] on icon "image/svg+xml -2 -2/3 -1/12 -1/156 ?" at bounding box center [333, 188] width 210 height 97
click at [338, 200] on icon "image/svg+xml -2 -2/3 -1/12 -1/156 ?" at bounding box center [333, 188] width 210 height 97
drag, startPoint x: 249, startPoint y: 183, endPoint x: 261, endPoint y: 184, distance: 12.3
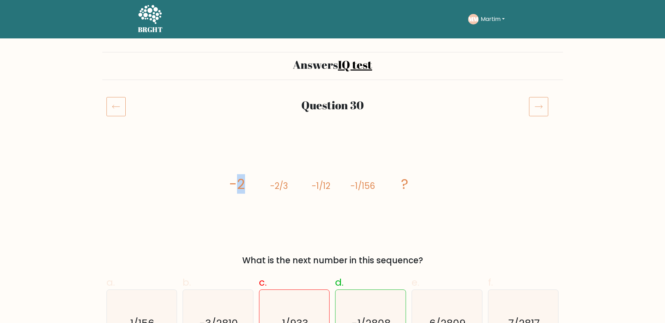
click at [261, 184] on icon "image/svg+xml -2 -2/3 -1/12 -1/156 ?" at bounding box center [333, 188] width 210 height 97
click at [293, 185] on icon "image/svg+xml -2 -2/3 -1/12 -1/156 ?" at bounding box center [333, 188] width 210 height 97
drag, startPoint x: 291, startPoint y: 185, endPoint x: 287, endPoint y: 185, distance: 3.9
click at [287, 185] on icon "image/svg+xml -2 -2/3 -1/12 -1/156 ?" at bounding box center [333, 188] width 210 height 97
drag, startPoint x: 287, startPoint y: 185, endPoint x: 272, endPoint y: 183, distance: 15.9
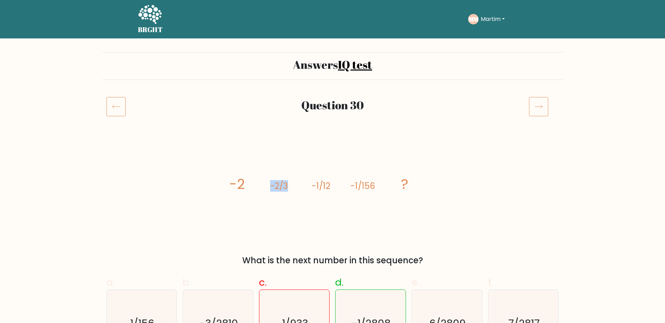
click at [272, 183] on tspan "-2/3" at bounding box center [279, 186] width 18 height 12
click at [287, 187] on tspan "-2/3" at bounding box center [279, 186] width 18 height 12
click at [285, 186] on tspan "-2/3" at bounding box center [279, 186] width 18 height 12
click at [295, 188] on icon "image/svg+xml -2 -2/3 -1/12 -1/156 ?" at bounding box center [333, 188] width 210 height 97
drag, startPoint x: 330, startPoint y: 186, endPoint x: 324, endPoint y: 186, distance: 5.9
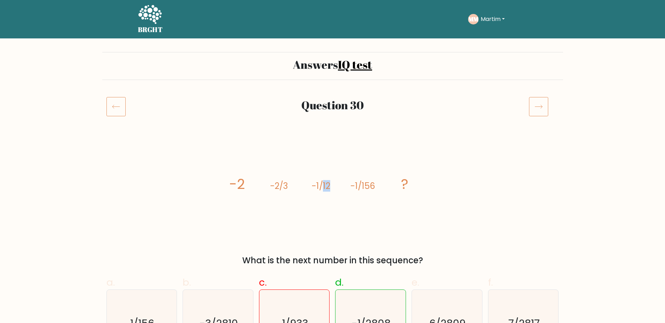
click at [324, 186] on tspan "-1/12" at bounding box center [320, 186] width 19 height 12
click at [328, 202] on icon "image/svg+xml -2 -2/3 -1/12 -1/156 ?" at bounding box center [333, 188] width 210 height 97
drag, startPoint x: 328, startPoint y: 186, endPoint x: 324, endPoint y: 187, distance: 4.6
click at [324, 187] on icon "image/svg+xml -2 -2/3 -1/12 -1/156 ?" at bounding box center [333, 188] width 210 height 97
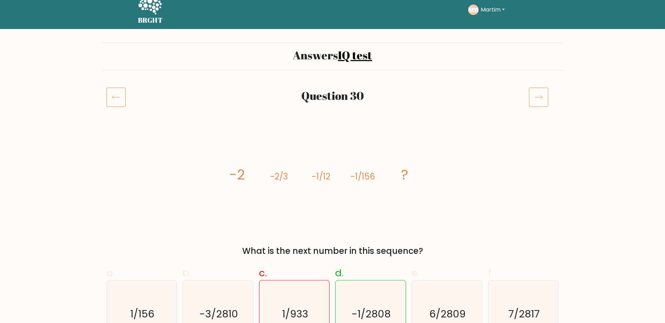
drag, startPoint x: 314, startPoint y: 187, endPoint x: 313, endPoint y: 198, distance: 10.8
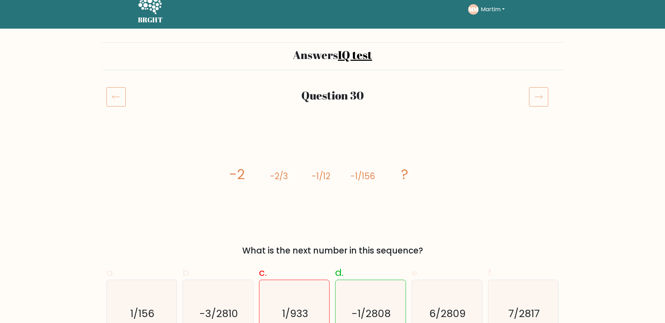
click at [313, 198] on icon "image/svg+xml -2 -2/3 -1/12 -1/156 ?" at bounding box center [333, 179] width 210 height 97
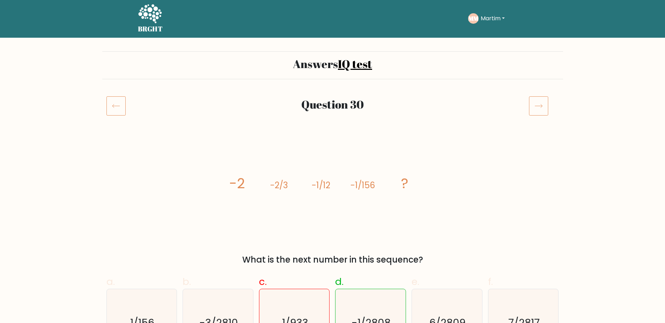
drag, startPoint x: 272, startPoint y: 190, endPoint x: 266, endPoint y: 171, distance: 20.3
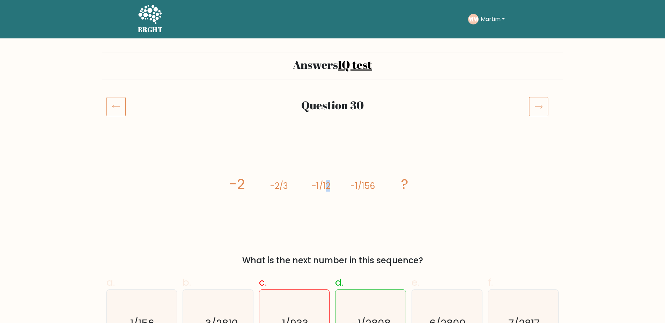
drag, startPoint x: 331, startPoint y: 180, endPoint x: 324, endPoint y: 187, distance: 10.1
click at [324, 187] on icon "image/svg+xml -2 -2/3 -1/12 -1/156 ?" at bounding box center [333, 188] width 210 height 97
click at [324, 187] on tspan "-1/12" at bounding box center [320, 186] width 19 height 12
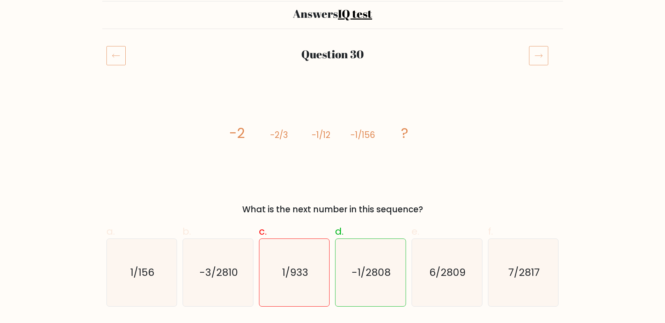
scroll to position [70, 0]
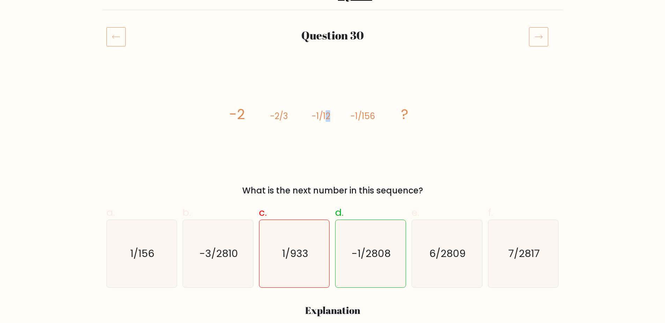
drag, startPoint x: 330, startPoint y: 115, endPoint x: 326, endPoint y: 115, distance: 3.9
click at [326, 115] on icon "image/svg+xml -2 -2/3 -1/12 -1/156 ?" at bounding box center [333, 119] width 210 height 97
click at [150, 245] on icon "1/156" at bounding box center [141, 253] width 67 height 67
click at [333, 96] on input "a. 1/156" at bounding box center [333, 94] width 0 height 5
radio input "true"
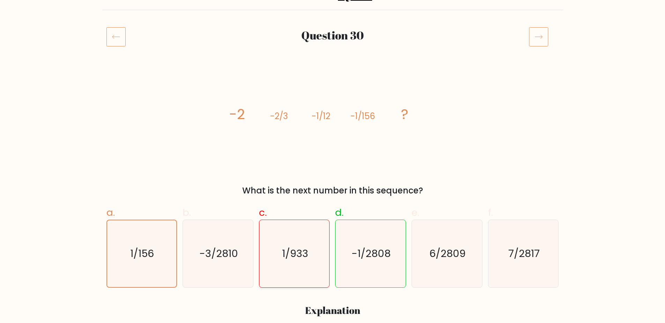
click at [303, 247] on text "1/933" at bounding box center [295, 254] width 26 height 14
click at [333, 96] on input "c. 1/933" at bounding box center [333, 94] width 0 height 5
radio input "true"
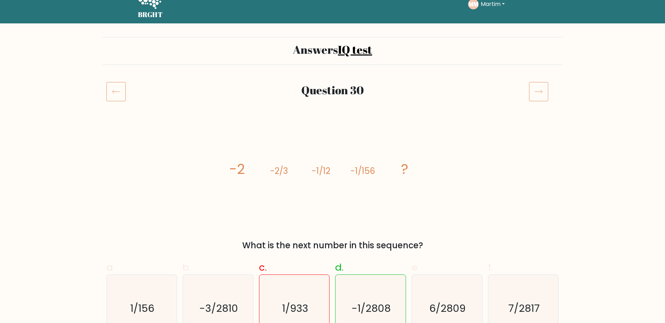
scroll to position [35, 0]
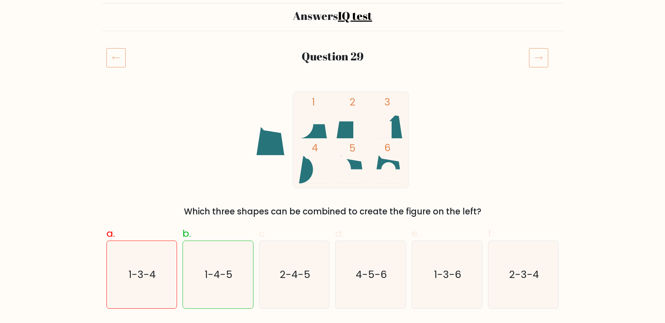
scroll to position [70, 0]
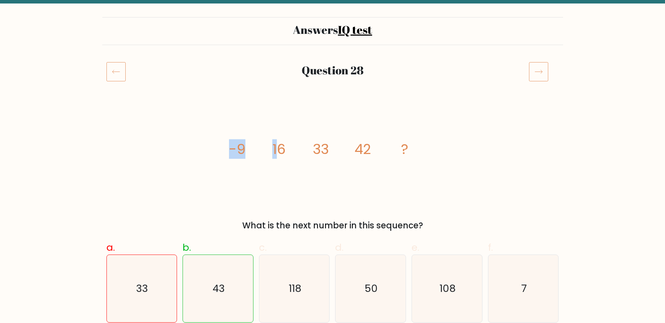
drag, startPoint x: 249, startPoint y: 149, endPoint x: 307, endPoint y: 156, distance: 58.8
click at [301, 155] on div "image/svg+xml -9 16 33 42 ? What is the next number in this sequence?" at bounding box center [332, 168] width 461 height 126
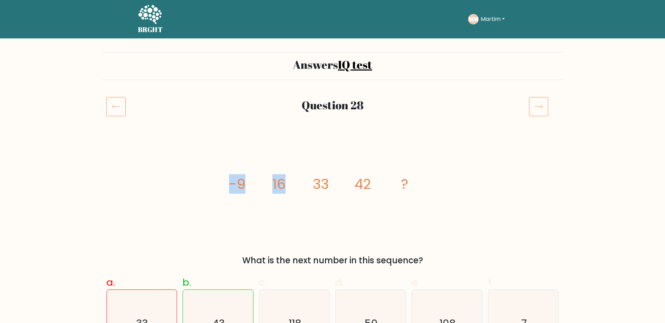
click at [287, 151] on icon "image/svg+xml -9 16 33 42 ?" at bounding box center [333, 188] width 210 height 97
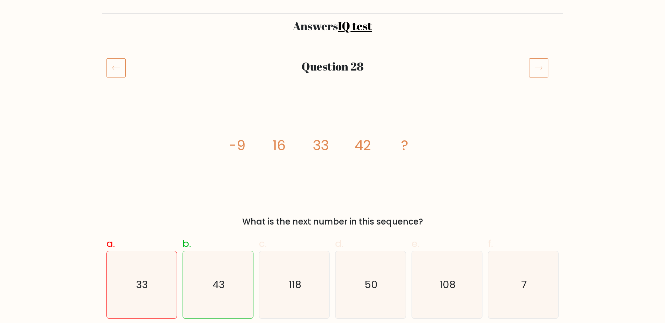
scroll to position [0, 0]
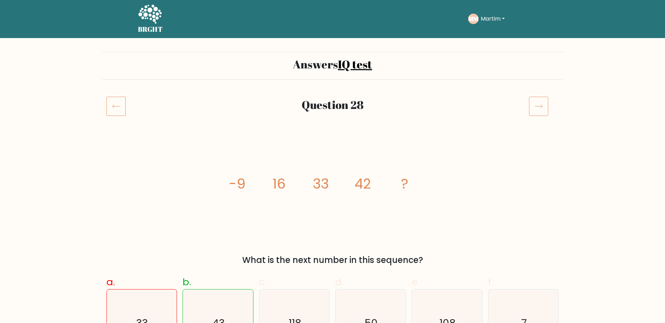
drag, startPoint x: 218, startPoint y: 153, endPoint x: 202, endPoint y: 122, distance: 35.0
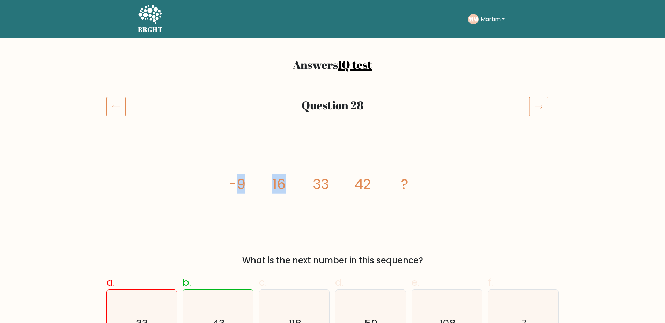
drag, startPoint x: 237, startPoint y: 179, endPoint x: 295, endPoint y: 186, distance: 59.1
click at [295, 186] on icon "image/svg+xml -9 16 33 42 ?" at bounding box center [333, 188] width 210 height 97
click at [249, 202] on icon "image/svg+xml -9 16 33 42 ?" at bounding box center [333, 188] width 210 height 97
drag, startPoint x: 237, startPoint y: 184, endPoint x: 288, endPoint y: 184, distance: 51.3
click at [288, 184] on icon "image/svg+xml -9 16 33 42 ?" at bounding box center [333, 188] width 210 height 97
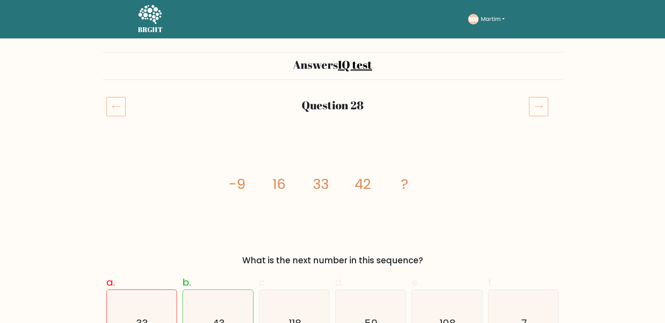
click at [315, 213] on icon "image/svg+xml -9 16 33 42 ?" at bounding box center [333, 188] width 210 height 97
drag, startPoint x: 270, startPoint y: 182, endPoint x: 330, endPoint y: 182, distance: 60.4
click at [330, 182] on icon "image/svg+xml -9 16 33 42 ?" at bounding box center [333, 188] width 210 height 97
click at [292, 193] on icon "image/svg+xml -9 16 33 42 ?" at bounding box center [333, 188] width 210 height 97
drag, startPoint x: 375, startPoint y: 181, endPoint x: 352, endPoint y: 180, distance: 23.1
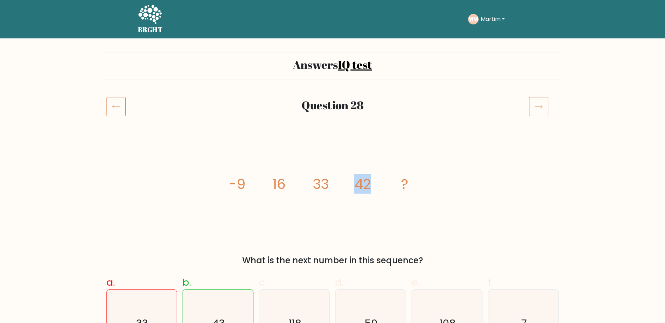
click at [352, 180] on icon "image/svg+xml -9 16 33 42 ?" at bounding box center [333, 188] width 210 height 97
click at [335, 183] on icon "image/svg+xml -9 16 33 42 ?" at bounding box center [333, 188] width 210 height 97
drag, startPoint x: 329, startPoint y: 179, endPoint x: 270, endPoint y: 181, distance: 59.4
click at [270, 181] on icon "image/svg+xml -9 16 33 42 ?" at bounding box center [333, 188] width 210 height 97
click at [335, 178] on icon "image/svg+xml -9 16 33 42 ?" at bounding box center [333, 188] width 210 height 97
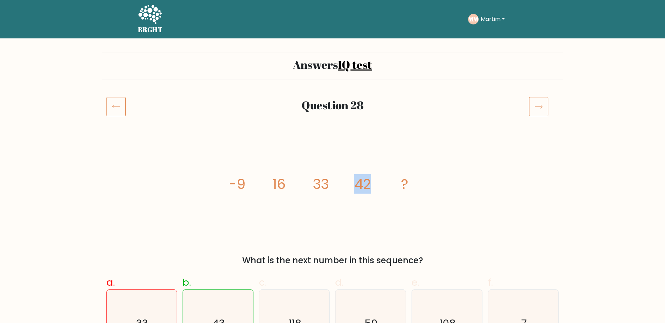
drag, startPoint x: 373, startPoint y: 182, endPoint x: 354, endPoint y: 181, distance: 19.6
click at [354, 181] on icon "image/svg+xml -9 16 33 42 ?" at bounding box center [333, 188] width 210 height 97
click at [375, 184] on icon "image/svg+xml -9 16 33 42 ?" at bounding box center [333, 188] width 210 height 97
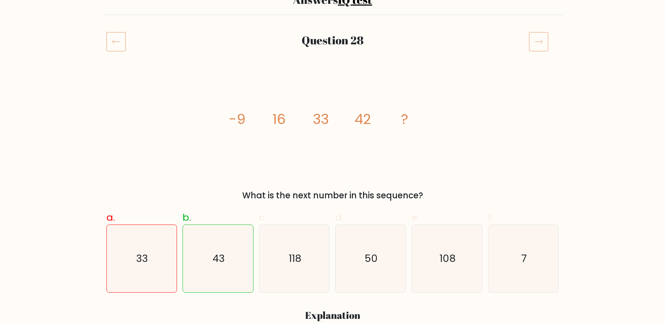
scroll to position [70, 0]
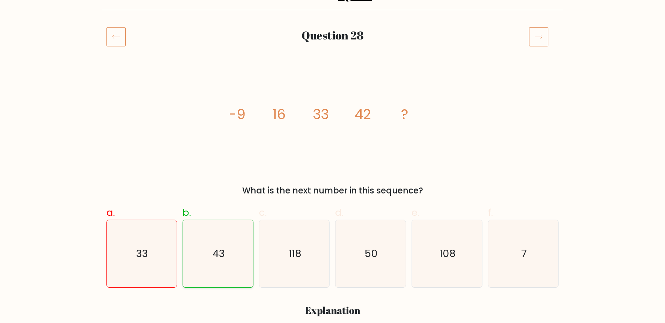
click at [219, 250] on text "43" at bounding box center [219, 254] width 12 height 14
click at [333, 96] on input "b. 43" at bounding box center [333, 94] width 0 height 5
radio input "true"
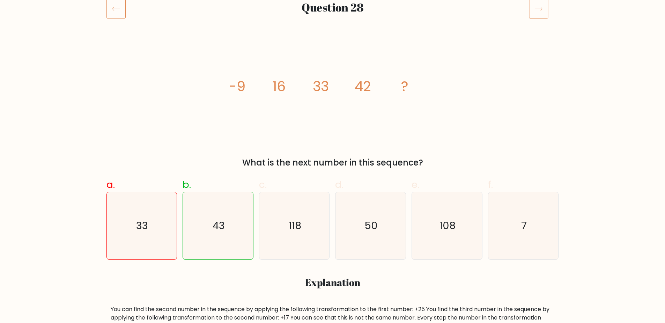
scroll to position [105, 0]
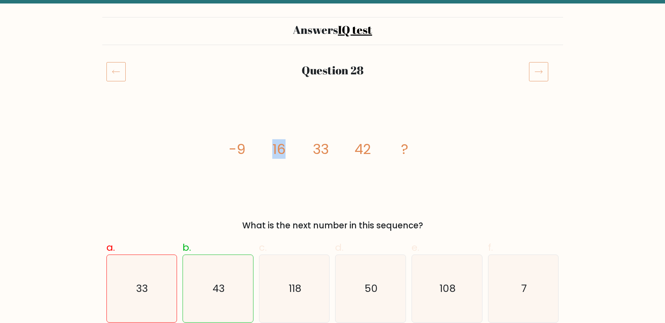
drag, startPoint x: 256, startPoint y: 145, endPoint x: 285, endPoint y: 145, distance: 29.0
click at [283, 144] on icon "image/svg+xml -9 16 33 42 ?" at bounding box center [333, 153] width 210 height 97
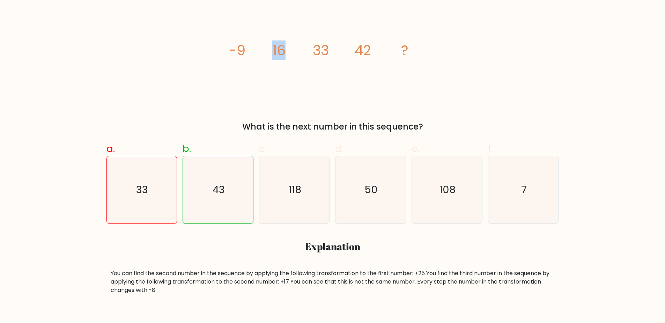
scroll to position [140, 0]
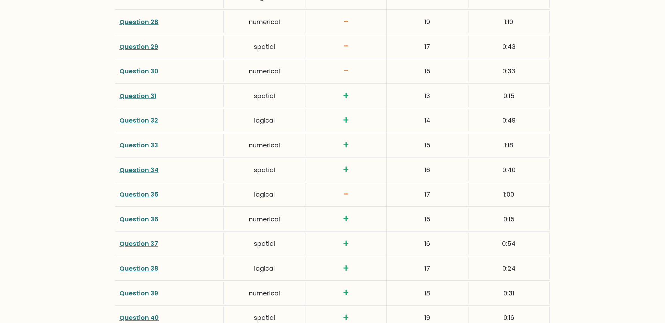
scroll to position [1672, 0]
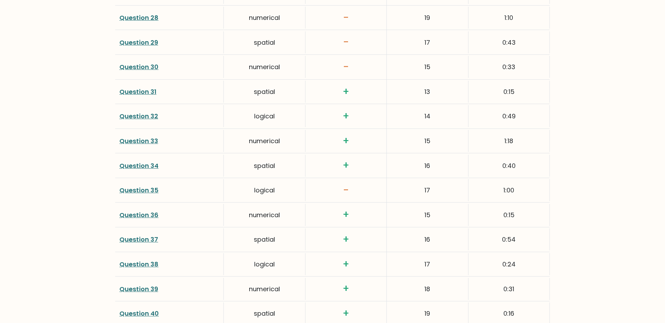
click at [146, 187] on link "Question 35" at bounding box center [138, 190] width 39 height 9
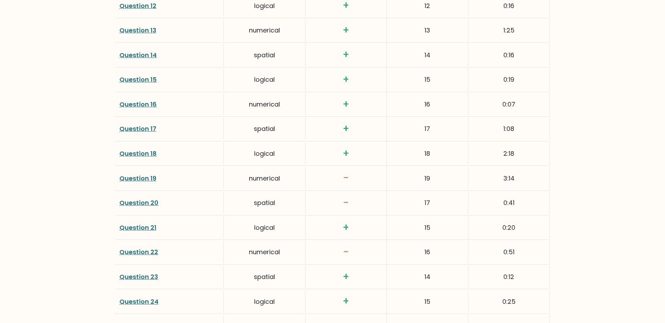
scroll to position [1288, 0]
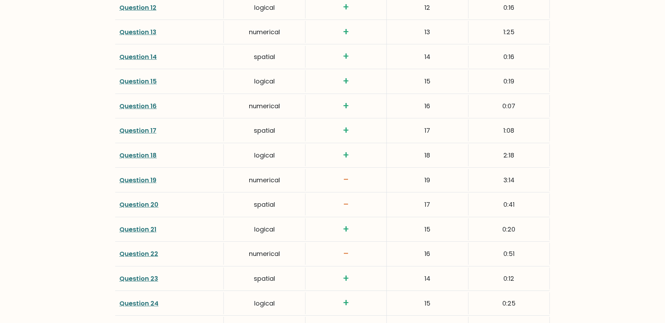
drag, startPoint x: 450, startPoint y: 179, endPoint x: 409, endPoint y: 182, distance: 41.7
click at [409, 182] on div "19" at bounding box center [427, 180] width 81 height 22
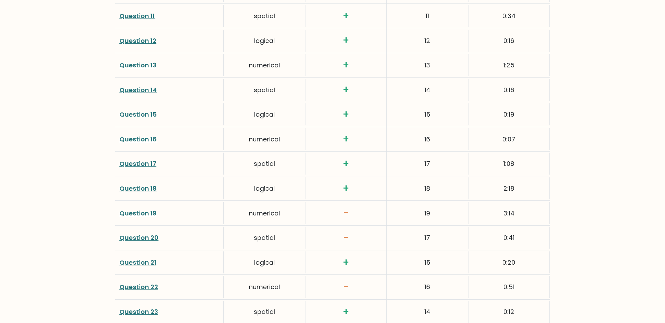
scroll to position [1253, 0]
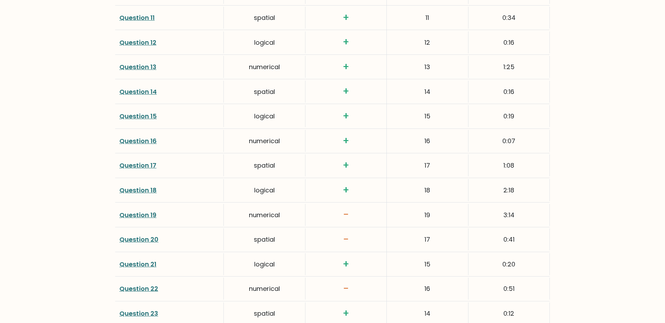
drag, startPoint x: 422, startPoint y: 236, endPoint x: 396, endPoint y: 237, distance: 25.5
click at [396, 237] on div "17" at bounding box center [427, 239] width 81 height 22
click at [147, 213] on link "Question 19" at bounding box center [137, 215] width 37 height 9
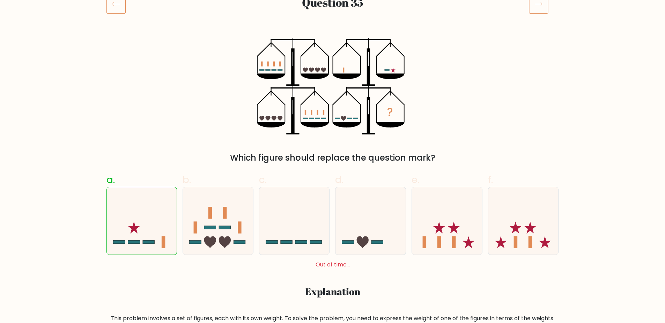
scroll to position [105, 0]
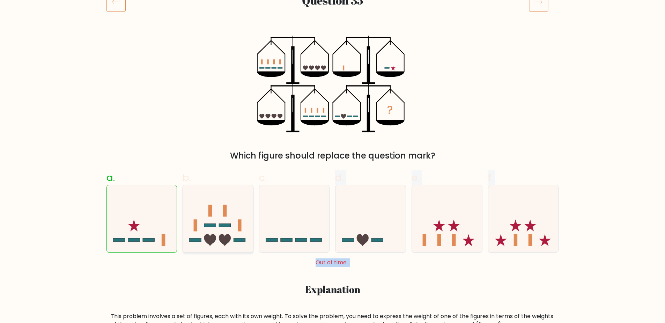
drag, startPoint x: 349, startPoint y: 260, endPoint x: 199, endPoint y: 237, distance: 151.6
click at [259, 249] on div "a. b. c." at bounding box center [333, 216] width 458 height 102
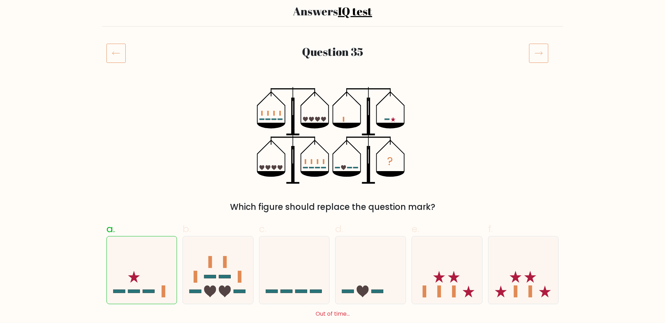
scroll to position [35, 0]
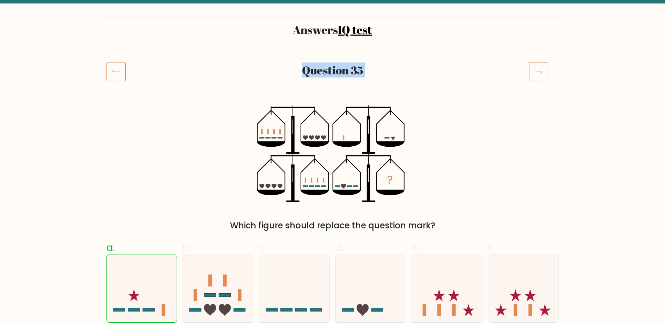
drag, startPoint x: 222, startPoint y: 67, endPoint x: 289, endPoint y: 158, distance: 113.6
click at [286, 123] on icon "?" at bounding box center [333, 153] width 152 height 97
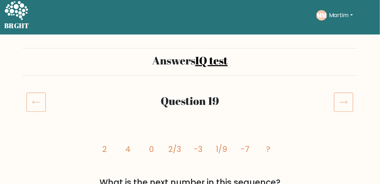
drag, startPoint x: 181, startPoint y: 116, endPoint x: 178, endPoint y: 121, distance: 6.0
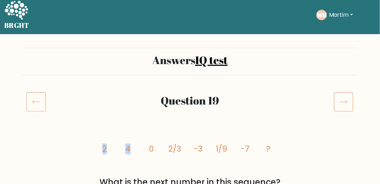
drag, startPoint x: 103, startPoint y: 150, endPoint x: 131, endPoint y: 148, distance: 28.7
click at [131, 148] on icon "image/svg+xml 2 4 0 2/3 -3 1/9 -7 ?" at bounding box center [189, 151] width 187 height 47
drag, startPoint x: 150, startPoint y: 148, endPoint x: 155, endPoint y: 149, distance: 4.2
click at [155, 149] on icon "image/svg+xml 2 4 0 2/3 -3 1/9 -7 ?" at bounding box center [189, 151] width 187 height 47
drag, startPoint x: 169, startPoint y: 148, endPoint x: 184, endPoint y: 148, distance: 15.4
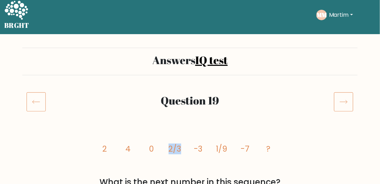
click at [184, 148] on icon "image/svg+xml 2 4 0 2/3 -3 1/9 -7 ?" at bounding box center [189, 151] width 187 height 47
drag, startPoint x: 165, startPoint y: 147, endPoint x: 197, endPoint y: 148, distance: 31.4
click at [194, 148] on icon "image/svg+xml 2 4 0 2/3 -3 1/9 -7 ?" at bounding box center [189, 151] width 187 height 47
drag, startPoint x: 206, startPoint y: 148, endPoint x: 197, endPoint y: 149, distance: 8.4
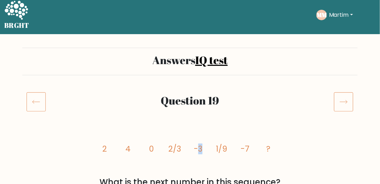
click at [197, 149] on icon "image/svg+xml 2 4 0 2/3 -3 1/9 -7 ?" at bounding box center [189, 151] width 187 height 47
click at [186, 149] on icon "image/svg+xml 2 4 0 2/3 -3 1/9 -7 ?" at bounding box center [189, 151] width 187 height 47
drag, startPoint x: 204, startPoint y: 149, endPoint x: 190, endPoint y: 148, distance: 14.7
click at [190, 148] on icon "image/svg+xml 2 4 0 2/3 -3 1/9 -7 ?" at bounding box center [189, 151] width 187 height 47
drag, startPoint x: 180, startPoint y: 147, endPoint x: 176, endPoint y: 150, distance: 4.7
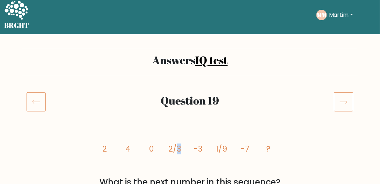
click at [176, 150] on tspan "2/3" at bounding box center [174, 149] width 13 height 11
click at [179, 149] on tspan "2/3" at bounding box center [174, 149] width 13 height 11
drag, startPoint x: 221, startPoint y: 149, endPoint x: 227, endPoint y: 149, distance: 5.9
click at [227, 149] on icon "image/svg+xml 2 4 0 2/3 -3 1/9 -7 ?" at bounding box center [189, 151] width 187 height 47
click at [271, 172] on icon "image/svg+xml 2 4 0 2/3 -3 1/9 -7 ?" at bounding box center [189, 151] width 187 height 47
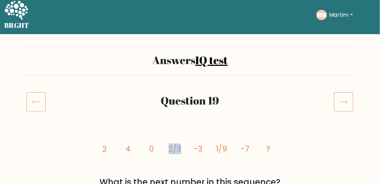
drag, startPoint x: 166, startPoint y: 150, endPoint x: 181, endPoint y: 150, distance: 14.7
click at [181, 150] on icon "image/svg+xml 2 4 0 2/3 -3 1/9 -7 ?" at bounding box center [189, 151] width 187 height 47
drag, startPoint x: 192, startPoint y: 148, endPoint x: 204, endPoint y: 150, distance: 12.4
click at [204, 150] on icon "image/svg+xml 2 4 0 2/3 -3 1/9 -7 ?" at bounding box center [189, 151] width 187 height 47
click at [196, 136] on icon "image/svg+xml 2 4 0 2/3 -3 1/9 -7 ?" at bounding box center [189, 151] width 187 height 47
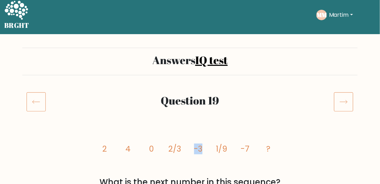
click at [193, 149] on icon "image/svg+xml 2 4 0 2/3 -3 1/9 -7 ?" at bounding box center [189, 151] width 187 height 47
drag, startPoint x: 94, startPoint y: 145, endPoint x: 166, endPoint y: 155, distance: 72.2
click at [166, 155] on div "image/svg+xml 2 4 0 2/3 -3 1/9 -7 ? What is the next number in this sequence?" at bounding box center [189, 158] width 335 height 60
click at [177, 136] on icon "image/svg+xml 2 4 0 2/3 -3 1/9 -7 ?" at bounding box center [189, 151] width 187 height 47
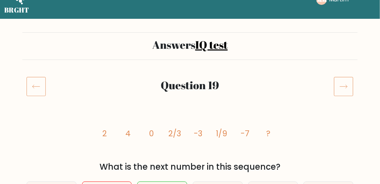
drag, startPoint x: 146, startPoint y: 130, endPoint x: 148, endPoint y: 178, distance: 48.6
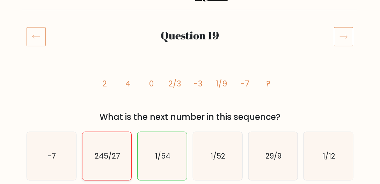
drag, startPoint x: 115, startPoint y: 133, endPoint x: 95, endPoint y: 129, distance: 19.7
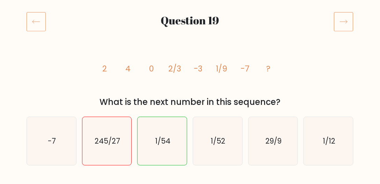
drag, startPoint x: 90, startPoint y: 105, endPoint x: 105, endPoint y: 154, distance: 51.3
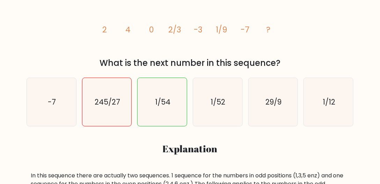
drag, startPoint x: 83, startPoint y: 123, endPoint x: 102, endPoint y: 157, distance: 38.9
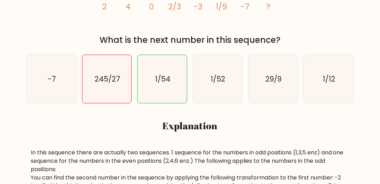
drag, startPoint x: 84, startPoint y: 140, endPoint x: 76, endPoint y: 118, distance: 23.5
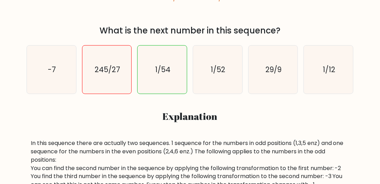
drag, startPoint x: 68, startPoint y: 110, endPoint x: 82, endPoint y: 150, distance: 42.1
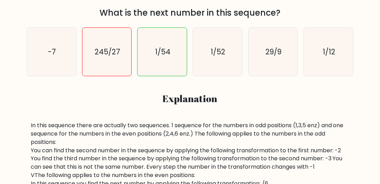
scroll to position [189, 0]
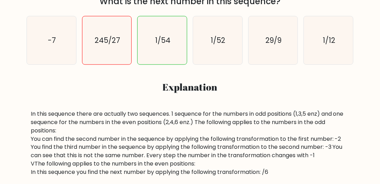
drag, startPoint x: 67, startPoint y: 140, endPoint x: 51, endPoint y: 118, distance: 27.5
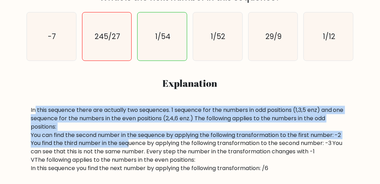
drag, startPoint x: 35, startPoint y: 110, endPoint x: 113, endPoint y: 118, distance: 78.6
click at [125, 140] on div "In this sequence there are actually two sequences. 1 sequence for the numbers i…" at bounding box center [190, 139] width 318 height 67
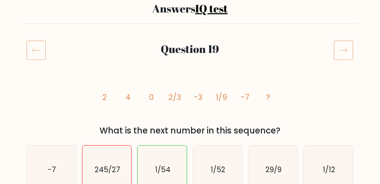
scroll to position [50, 0]
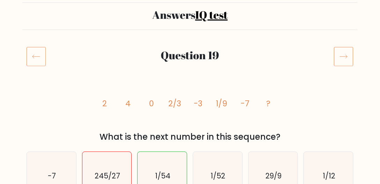
click at [109, 101] on icon "image/svg+xml 2 4 0 2/3 -3 1/9 -7 ?" at bounding box center [189, 106] width 187 height 47
drag, startPoint x: 101, startPoint y: 104, endPoint x: 105, endPoint y: 104, distance: 4.2
click at [105, 104] on icon "image/svg+xml 2 4 0 2/3 -3 1/9 -7 ?" at bounding box center [189, 106] width 187 height 47
drag, startPoint x: 142, startPoint y: 101, endPoint x: 197, endPoint y: 105, distance: 55.6
click at [160, 103] on icon "image/svg+xml 2 4 0 2/3 -3 1/9 -7 ?" at bounding box center [189, 106] width 187 height 47
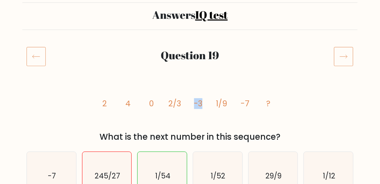
drag, startPoint x: 198, startPoint y: 102, endPoint x: 212, endPoint y: 105, distance: 13.5
click at [209, 104] on icon "image/svg+xml 2 4 0 2/3 -3 1/9 -7 ?" at bounding box center [189, 106] width 187 height 47
click at [235, 108] on icon "image/svg+xml 2 4 0 2/3 -3 1/9 -7 ?" at bounding box center [189, 106] width 187 height 47
drag, startPoint x: 103, startPoint y: 104, endPoint x: 112, endPoint y: 104, distance: 9.4
click at [112, 104] on icon "image/svg+xml 2 4 0 2/3 -3 1/9 -7 ?" at bounding box center [189, 106] width 187 height 47
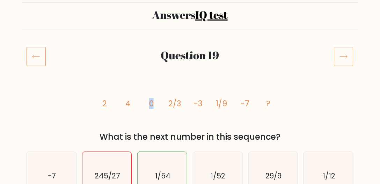
drag, startPoint x: 141, startPoint y: 106, endPoint x: 152, endPoint y: 103, distance: 11.9
click at [152, 103] on icon "image/svg+xml 2 4 0 2/3 -3 1/9 -7 ?" at bounding box center [189, 106] width 187 height 47
drag, startPoint x: 194, startPoint y: 103, endPoint x: 206, endPoint y: 103, distance: 11.5
click at [206, 103] on icon "image/svg+xml 2 4 0 2/3 -3 1/9 -7 ?" at bounding box center [189, 106] width 187 height 47
drag, startPoint x: 245, startPoint y: 102, endPoint x: 257, endPoint y: 102, distance: 12.2
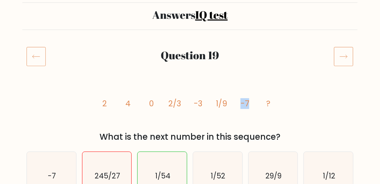
click at [257, 102] on icon "image/svg+xml 2 4 0 2/3 -3 1/9 -7 ?" at bounding box center [189, 106] width 187 height 47
click at [255, 108] on icon "image/svg+xml 2 4 0 2/3 -3 1/9 -7 ?" at bounding box center [189, 106] width 187 height 47
click at [244, 125] on icon "image/svg+xml 2 4 0 2/3 -3 1/9 -7 ?" at bounding box center [189, 106] width 187 height 47
drag, startPoint x: 102, startPoint y: 103, endPoint x: 119, endPoint y: 104, distance: 17.1
click at [119, 104] on icon "image/svg+xml 2 4 0 2/3 -3 1/9 -7 ?" at bounding box center [189, 106] width 187 height 47
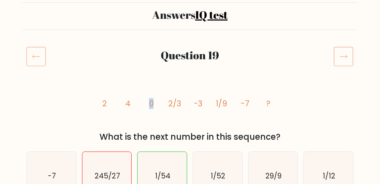
drag, startPoint x: 146, startPoint y: 104, endPoint x: 160, endPoint y: 105, distance: 14.0
click at [160, 105] on icon "image/svg+xml 2 4 0 2/3 -3 1/9 -7 ?" at bounding box center [189, 106] width 187 height 47
click at [195, 111] on icon "image/svg+xml 2 4 0 2/3 -3 1/9 -7 ?" at bounding box center [189, 106] width 187 height 47
drag, startPoint x: 191, startPoint y: 102, endPoint x: 207, endPoint y: 103, distance: 16.1
click at [207, 103] on icon "image/svg+xml 2 4 0 2/3 -3 1/9 -7 ?" at bounding box center [189, 106] width 187 height 47
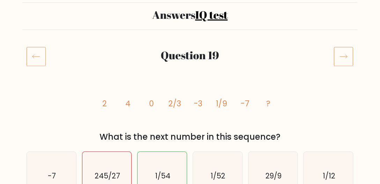
click at [241, 108] on tspan "-7" at bounding box center [245, 103] width 9 height 11
click at [113, 102] on icon "image/svg+xml 2 4 0 2/3 -3 1/9 -7 ?" at bounding box center [189, 106] width 187 height 47
drag, startPoint x: 146, startPoint y: 104, endPoint x: 154, endPoint y: 103, distance: 8.0
click at [154, 103] on icon "image/svg+xml 2 4 0 2/3 -3 1/9 -7 ?" at bounding box center [189, 106] width 187 height 47
drag, startPoint x: 189, startPoint y: 103, endPoint x: 203, endPoint y: 103, distance: 14.3
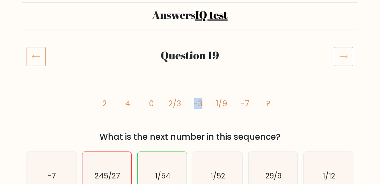
click at [203, 103] on icon "image/svg+xml 2 4 0 2/3 -3 1/9 -7 ?" at bounding box center [189, 106] width 187 height 47
click at [253, 105] on icon "image/svg+xml 2 4 0 2/3 -3 1/9 -7 ?" at bounding box center [189, 106] width 187 height 47
drag, startPoint x: 250, startPoint y: 105, endPoint x: 240, endPoint y: 103, distance: 10.2
click at [240, 103] on icon "image/svg+xml 2 4 0 2/3 -3 1/9 -7 ?" at bounding box center [189, 106] width 187 height 47
click at [245, 102] on tspan "-7" at bounding box center [245, 103] width 9 height 11
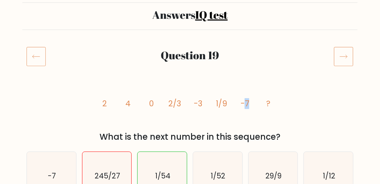
click at [245, 102] on tspan "-7" at bounding box center [245, 103] width 9 height 11
click at [86, 89] on div "image/svg+xml 2 4 0 2/3 -3 1/9 -7 ? What is the next number in this sequence?" at bounding box center [189, 113] width 335 height 60
drag, startPoint x: 99, startPoint y: 102, endPoint x: 112, endPoint y: 103, distance: 13.3
click at [114, 102] on icon "image/svg+xml 2 4 0 2/3 -3 1/9 -7 ?" at bounding box center [189, 106] width 187 height 47
click at [107, 85] on icon "image/svg+xml 2 4 0 2/3 -3 1/9 -7 ?" at bounding box center [189, 106] width 187 height 47
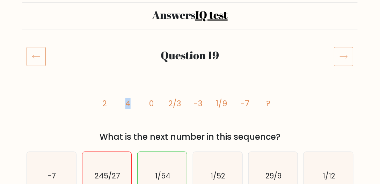
drag, startPoint x: 124, startPoint y: 103, endPoint x: 134, endPoint y: 103, distance: 10.5
click at [134, 103] on icon "image/svg+xml 2 4 0 2/3 -3 1/9 -7 ?" at bounding box center [189, 106] width 187 height 47
click at [132, 108] on icon "image/svg+xml 2 4 0 2/3 -3 1/9 -7 ?" at bounding box center [189, 106] width 187 height 47
drag, startPoint x: 123, startPoint y: 105, endPoint x: 135, endPoint y: 104, distance: 11.9
click at [135, 104] on icon "image/svg+xml 2 4 0 2/3 -3 1/9 -7 ?" at bounding box center [189, 106] width 187 height 47
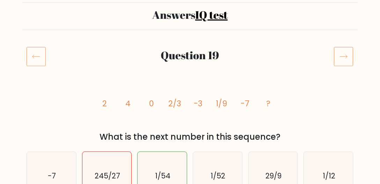
click at [140, 106] on icon "image/svg+xml 2 4 0 2/3 -3 1/9 -7 ?" at bounding box center [189, 106] width 187 height 47
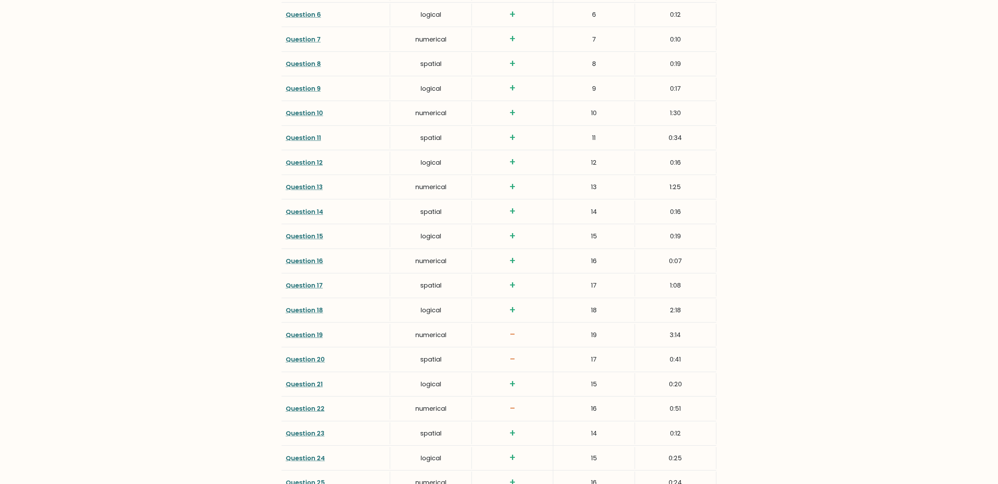
scroll to position [1628, 0]
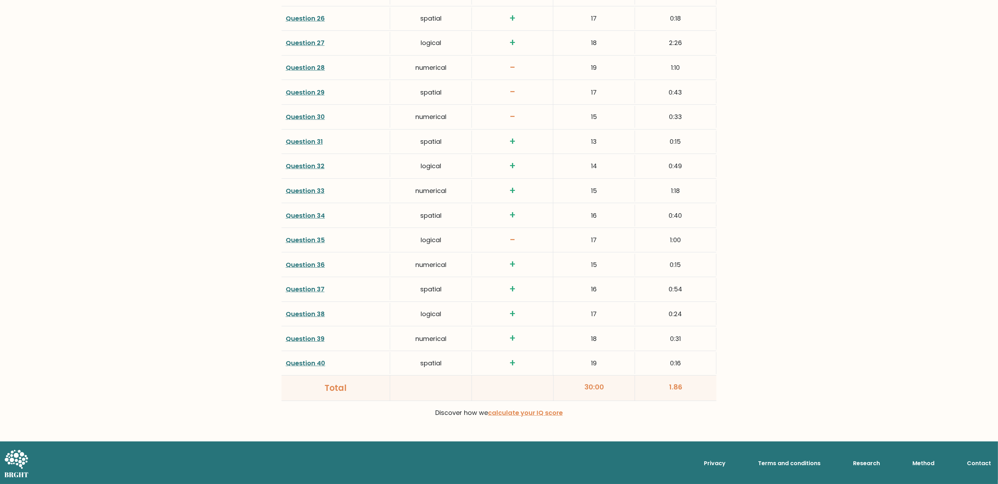
drag, startPoint x: 171, startPoint y: 124, endPoint x: 268, endPoint y: 319, distance: 218.6
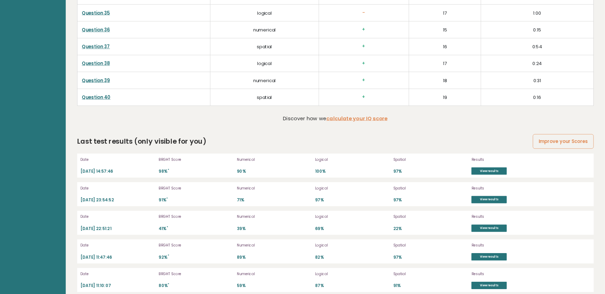
scroll to position [1937, 0]
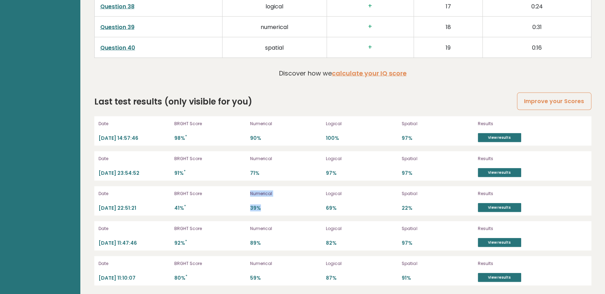
drag, startPoint x: 257, startPoint y: 205, endPoint x: 241, endPoint y: 200, distance: 17.2
click at [241, 199] on div "Date [DATE] 22:51:21 BRGHT Score 41% * Numerical 39% Logical 69% Spatial 22% Re…" at bounding box center [342, 200] width 497 height 29
click at [286, 225] on p "Numerical" at bounding box center [286, 228] width 72 height 6
drag, startPoint x: 264, startPoint y: 277, endPoint x: 248, endPoint y: 272, distance: 16.9
click at [248, 272] on div "Date [DATE] 11:10:07 BRGHT Score 80% * Numerical 59% Logical 87% Spatial 91% Re…" at bounding box center [342, 270] width 497 height 29
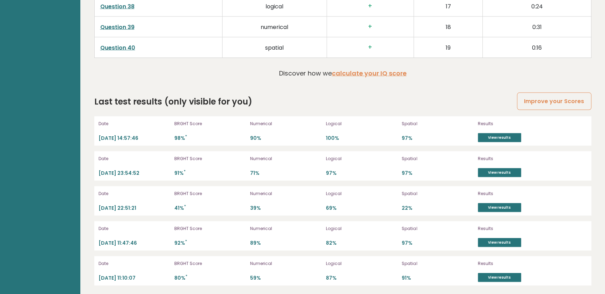
click at [279, 235] on div "Numerical 89%" at bounding box center [286, 236] width 72 height 22
click at [249, 243] on div "Date [DATE] 11:47:46 BRGHT Score 92% * Numerical 89% Logical 82% Spatial 97% Re…" at bounding box center [342, 235] width 497 height 29
drag, startPoint x: 268, startPoint y: 165, endPoint x: 247, endPoint y: 168, distance: 21.1
click at [248, 168] on div "Date [DATE] 23:54:52 BRGHT Score 91% * Numerical 71% Logical 97% Spatial 97% Re…" at bounding box center [342, 165] width 497 height 29
click at [483, 168] on link "View results" at bounding box center [499, 172] width 43 height 9
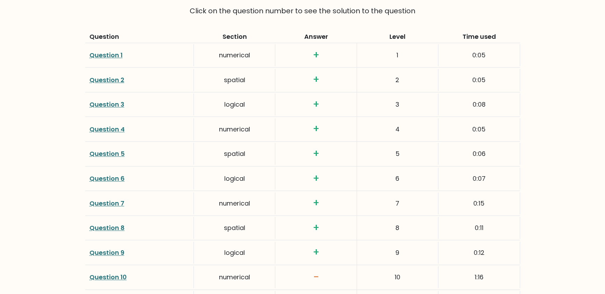
scroll to position [1079, 0]
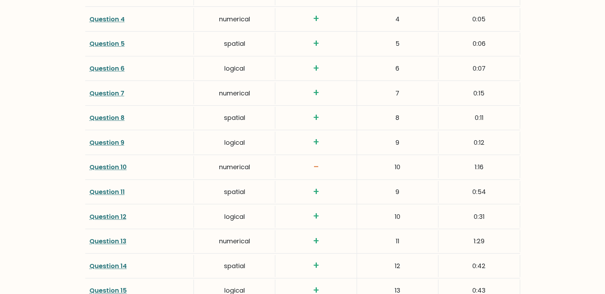
click at [120, 164] on link "Question 10" at bounding box center [107, 166] width 37 height 9
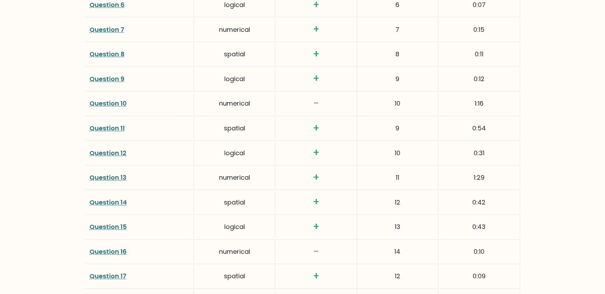
drag, startPoint x: 119, startPoint y: 118, endPoint x: 131, endPoint y: 235, distance: 117.2
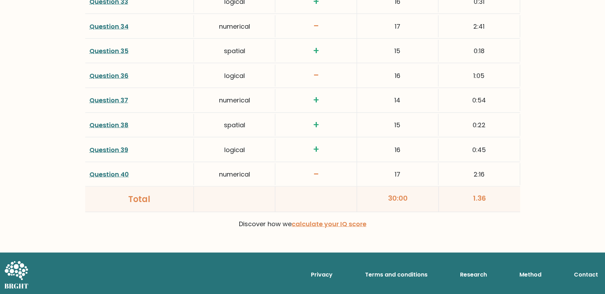
drag, startPoint x: 52, startPoint y: 111, endPoint x: 96, endPoint y: 230, distance: 126.7
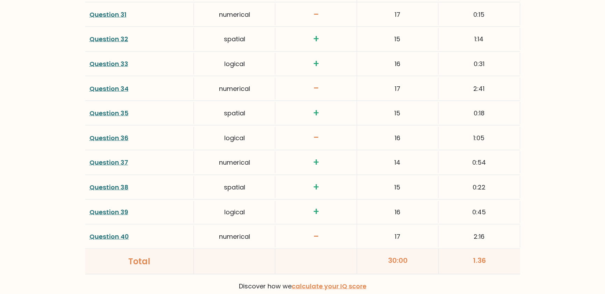
scroll to position [1716, 0]
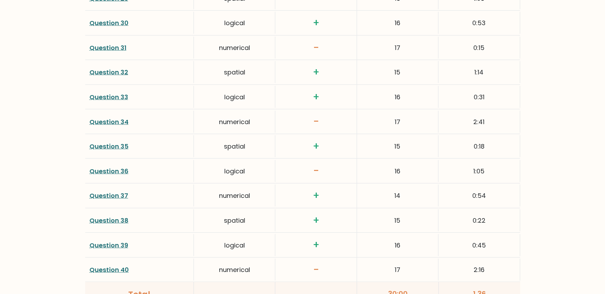
click at [105, 268] on link "Question 40" at bounding box center [108, 269] width 39 height 9
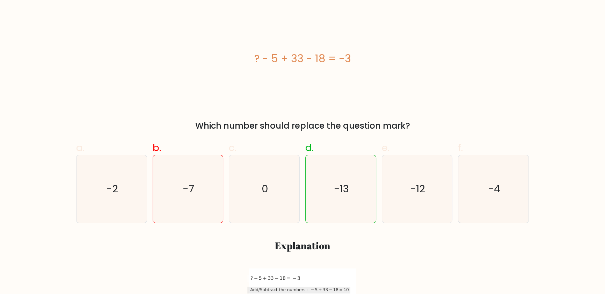
scroll to position [127, 0]
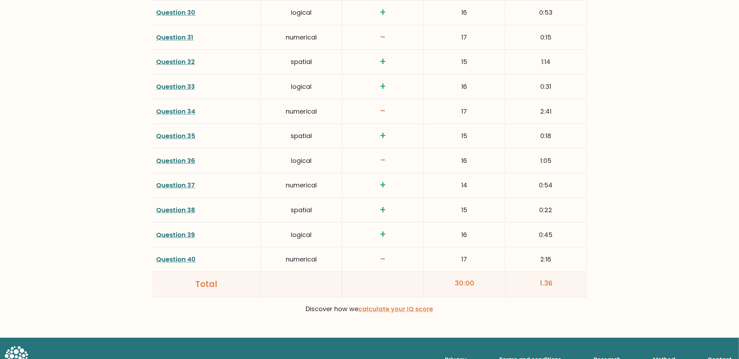
scroll to position [1738, 0]
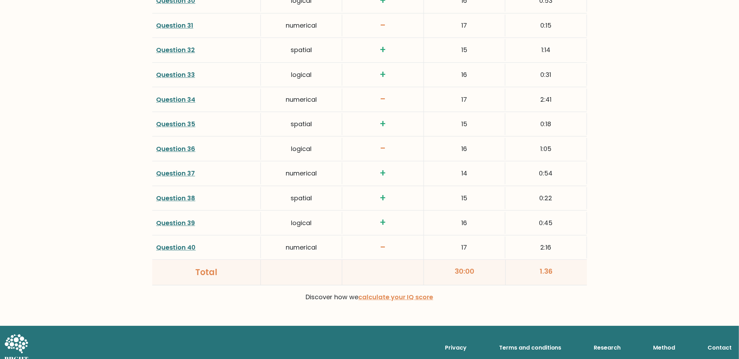
drag, startPoint x: 481, startPoint y: 256, endPoint x: 458, endPoint y: 248, distance: 24.4
click at [380, 184] on div "17" at bounding box center [464, 247] width 81 height 22
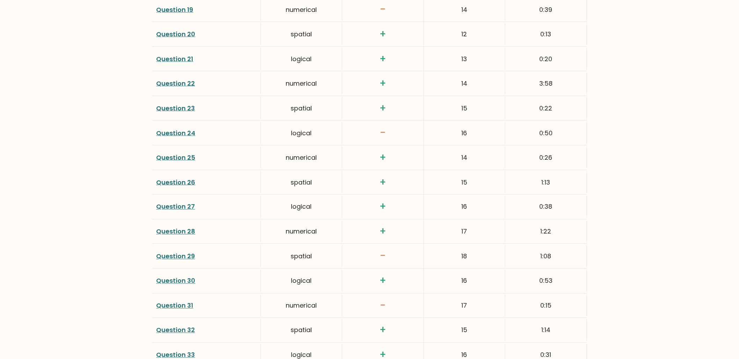
scroll to position [1428, 0]
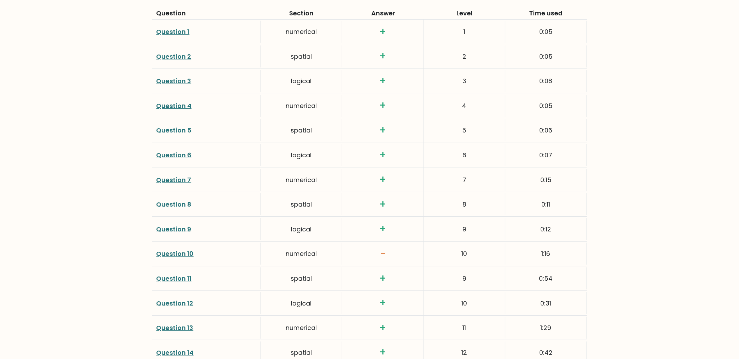
drag, startPoint x: 454, startPoint y: 170, endPoint x: 454, endPoint y: 143, distance: 26.9
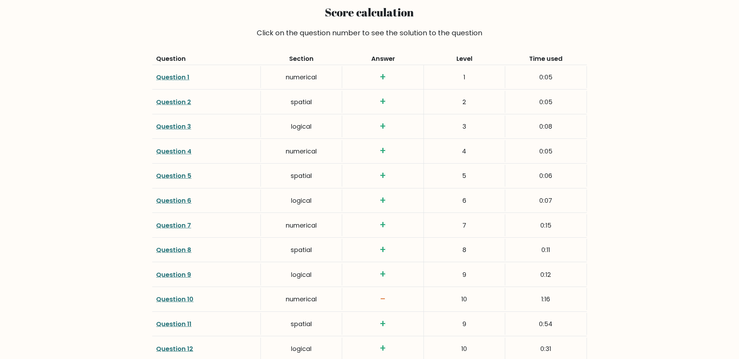
click at [187, 184] on link "Question 10" at bounding box center [174, 298] width 37 height 9
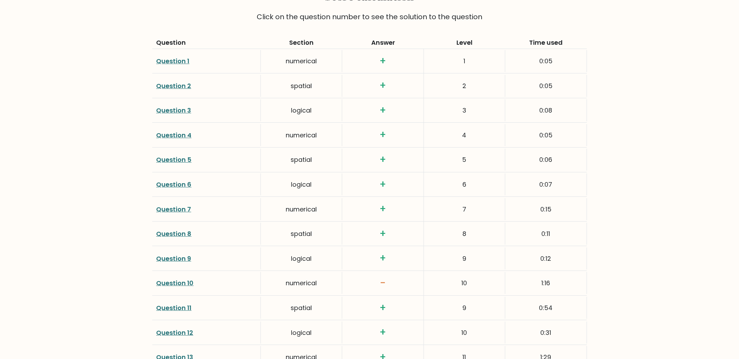
scroll to position [986, 0]
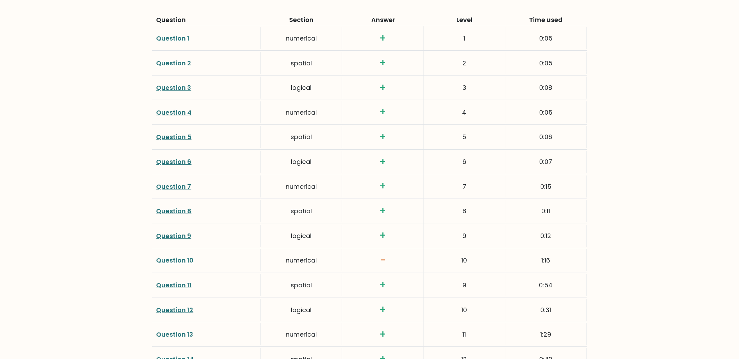
drag, startPoint x: 480, startPoint y: 268, endPoint x: 403, endPoint y: 256, distance: 78.0
click at [380, 184] on div "10" at bounding box center [464, 260] width 81 height 22
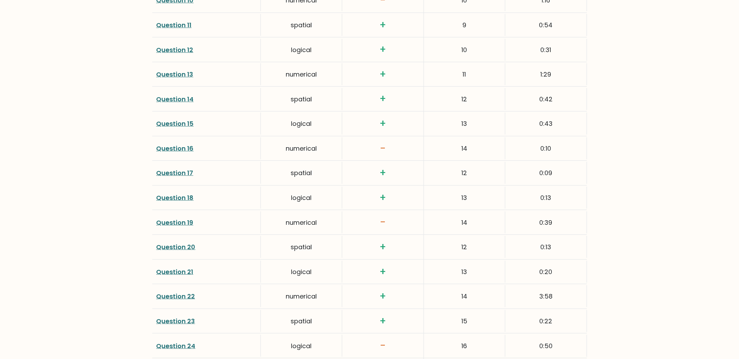
scroll to position [1257, 0]
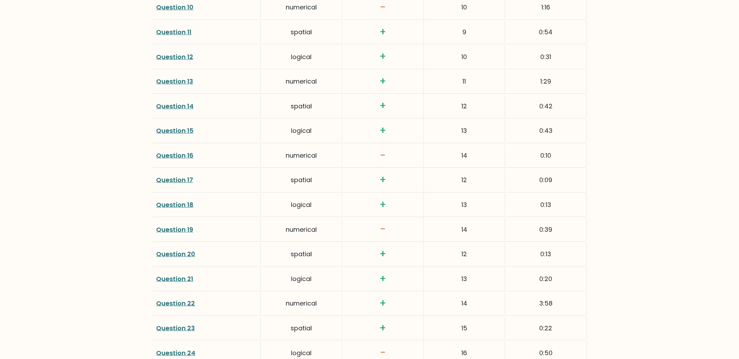
drag, startPoint x: 252, startPoint y: 311, endPoint x: 249, endPoint y: 295, distance: 16.3
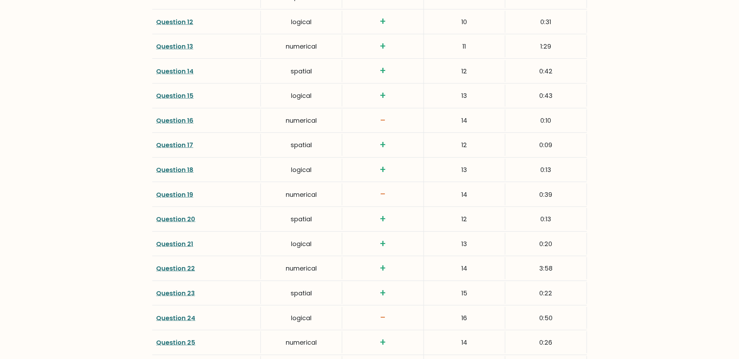
scroll to position [1276, 0]
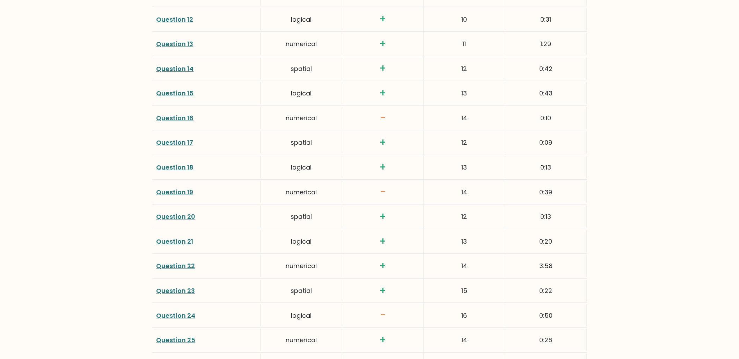
click at [185, 184] on link "Question 24" at bounding box center [175, 315] width 39 height 9
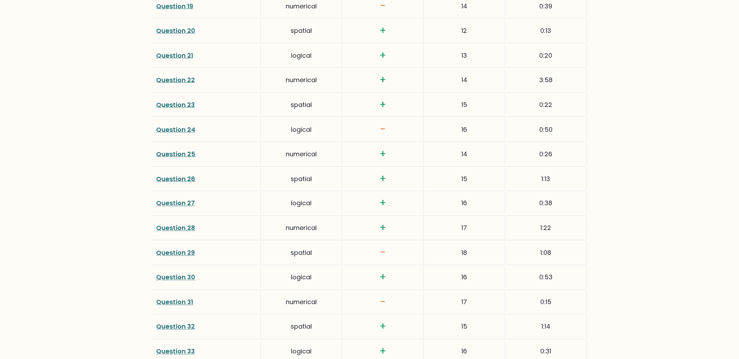
drag, startPoint x: 387, startPoint y: 237, endPoint x: 366, endPoint y: 175, distance: 64.9
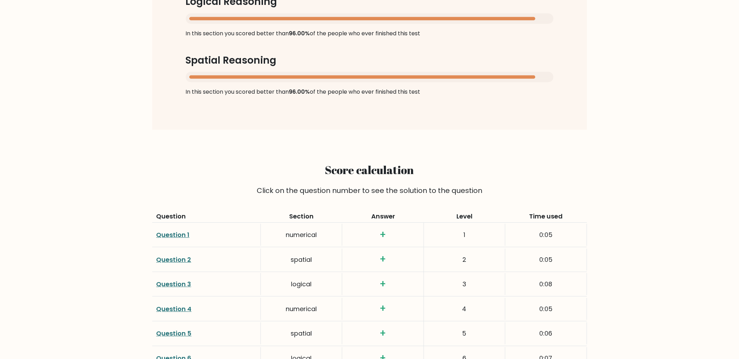
drag, startPoint x: 330, startPoint y: 79, endPoint x: 317, endPoint y: 59, distance: 24.3
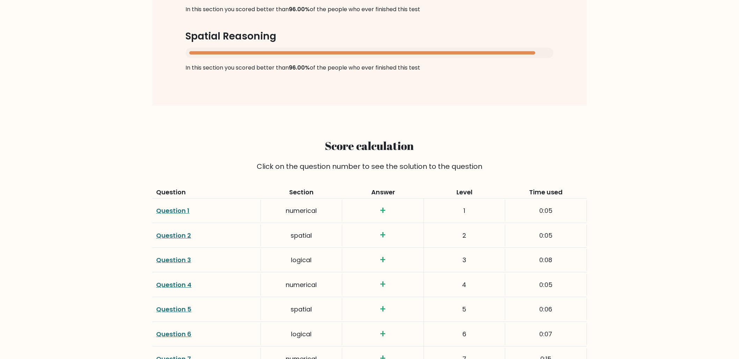
drag, startPoint x: 346, startPoint y: 256, endPoint x: 317, endPoint y: 323, distance: 73.2
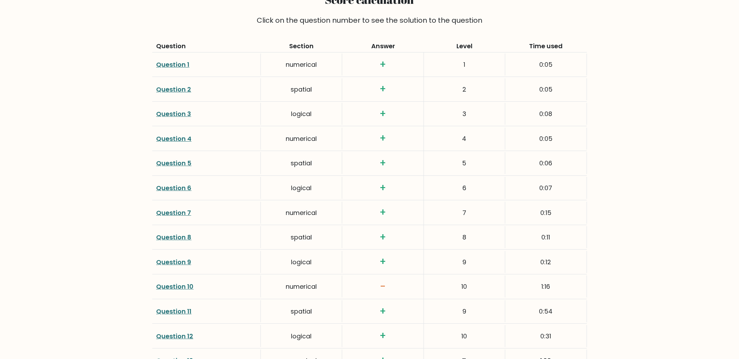
drag, startPoint x: 253, startPoint y: 248, endPoint x: 263, endPoint y: 316, distance: 68.8
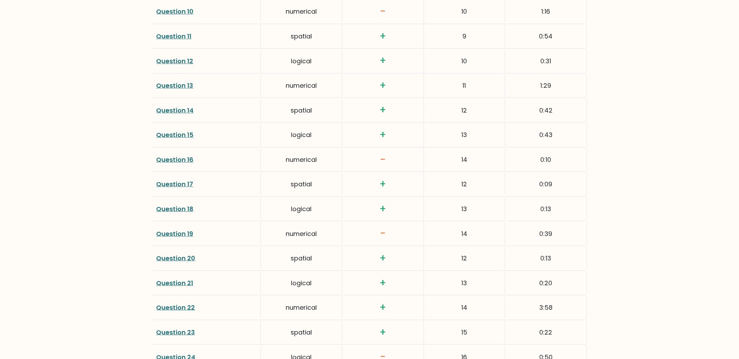
scroll to position [1748, 0]
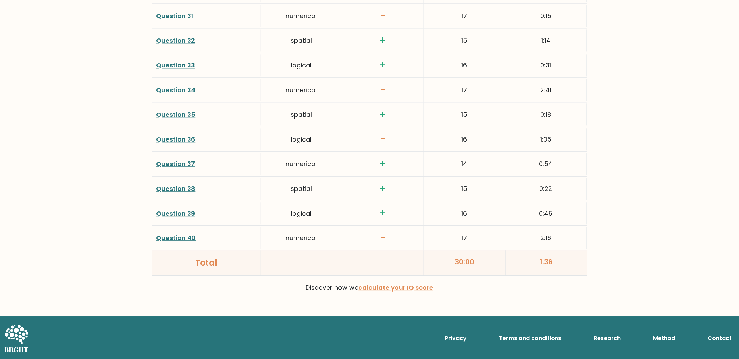
drag, startPoint x: 219, startPoint y: 231, endPoint x: 250, endPoint y: 343, distance: 115.3
click at [166, 184] on div "Question 40" at bounding box center [206, 238] width 109 height 22
click at [167, 184] on link "Question 40" at bounding box center [175, 237] width 39 height 9
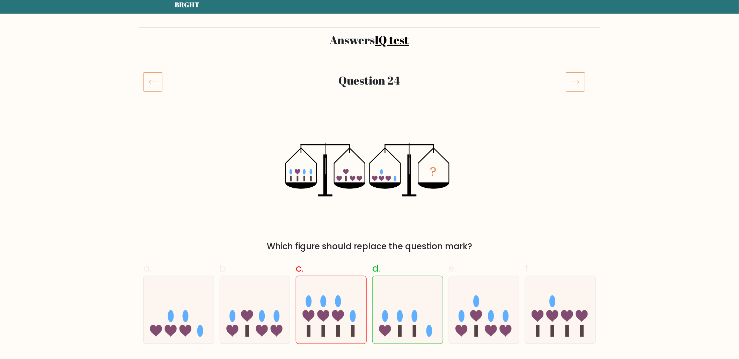
scroll to position [78, 0]
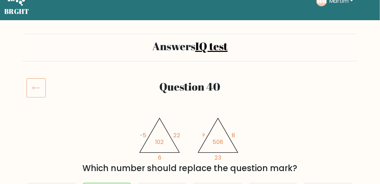
scroll to position [20, 0]
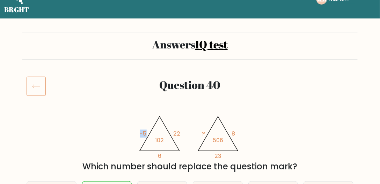
drag, startPoint x: 141, startPoint y: 133, endPoint x: 149, endPoint y: 134, distance: 7.8
click at [149, 134] on icon "@import url('https://fonts.googleapis.com/css?family=Abril+Fatface:400,100,100i…" at bounding box center [190, 136] width 108 height 47
drag, startPoint x: 181, startPoint y: 135, endPoint x: 176, endPoint y: 135, distance: 5.2
click at [176, 135] on icon "@import url('https://fonts.googleapis.com/css?family=Abril+Fatface:400,100,100i…" at bounding box center [190, 136] width 108 height 47
click at [172, 134] on icon "@import url('https://fonts.googleapis.com/css?family=Abril+Fatface:400,100,100i…" at bounding box center [190, 136] width 108 height 47
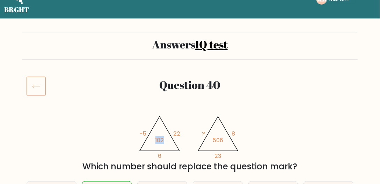
drag, startPoint x: 165, startPoint y: 141, endPoint x: 155, endPoint y: 142, distance: 10.2
click at [155, 142] on icon "@import url('https://fonts.googleapis.com/css?family=Abril+Fatface:400,100,100i…" at bounding box center [190, 136] width 108 height 47
drag, startPoint x: 162, startPoint y: 156, endPoint x: 154, endPoint y: 156, distance: 8.7
click at [154, 156] on icon "@import url('https://fonts.googleapis.com/css?family=Abril+Fatface:400,100,100i…" at bounding box center [190, 136] width 108 height 47
click at [176, 156] on icon "@import url('https://fonts.googleapis.com/css?family=Abril+Fatface:400,100,100i…" at bounding box center [190, 136] width 108 height 47
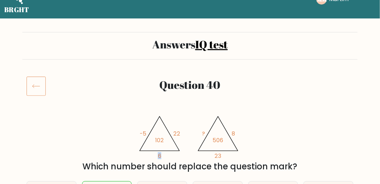
drag, startPoint x: 168, startPoint y: 155, endPoint x: 158, endPoint y: 156, distance: 10.5
click at [158, 156] on icon "@import url('https://fonts.googleapis.com/css?family=Abril+Fatface:400,100,100i…" at bounding box center [190, 136] width 108 height 47
drag, startPoint x: 163, startPoint y: 139, endPoint x: 154, endPoint y: 140, distance: 9.5
click at [154, 140] on icon "@import url('https://fonts.googleapis.com/css?family=Abril+Fatface:400,100,100i…" at bounding box center [190, 136] width 108 height 47
click at [185, 108] on div "Question 40" at bounding box center [189, 94] width 335 height 36
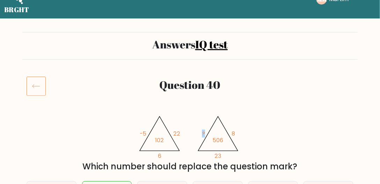
drag, startPoint x: 200, startPoint y: 131, endPoint x: 204, endPoint y: 132, distance: 3.8
click at [204, 132] on icon "@import url('https://fonts.googleapis.com/css?family=Abril+Fatface:400,100,100i…" at bounding box center [190, 136] width 108 height 47
click at [204, 125] on icon "@import url('https://fonts.googleapis.com/css?family=Abril+Fatface:400,100,100i…" at bounding box center [190, 136] width 108 height 47
drag, startPoint x: 226, startPoint y: 155, endPoint x: 212, endPoint y: 154, distance: 14.4
click at [212, 154] on icon "@import url('https://fonts.googleapis.com/css?family=Abril+Fatface:400,100,100i…" at bounding box center [190, 136] width 108 height 47
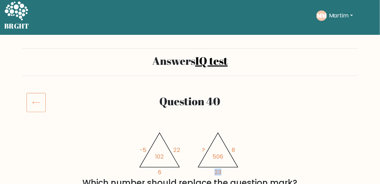
scroll to position [0, 0]
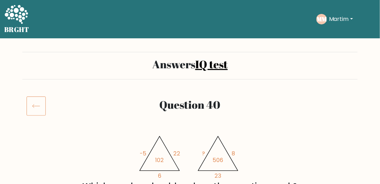
click at [193, 140] on icon "@import url('https://fonts.googleapis.com/css?family=Abril+Fatface:400,100,100i…" at bounding box center [190, 156] width 108 height 47
drag, startPoint x: 207, startPoint y: 152, endPoint x: 200, endPoint y: 153, distance: 6.3
click at [200, 153] on icon "@import url('https://fonts.googleapis.com/css?family=Abril+Fatface:400,100,100i…" at bounding box center [190, 156] width 108 height 47
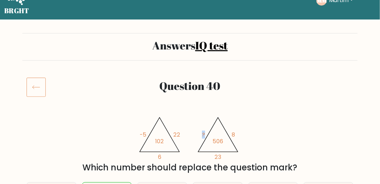
scroll to position [20, 0]
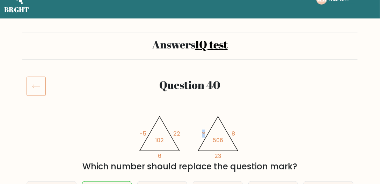
drag, startPoint x: 194, startPoint y: 125, endPoint x: 196, endPoint y: 130, distance: 5.5
click at [194, 125] on icon "@import url('https://fonts.googleapis.com/css?family=Abril+Fatface:400,100,100i…" at bounding box center [190, 136] width 108 height 47
click at [243, 133] on icon "@import url('https://fonts.googleapis.com/css?family=Abril+Fatface:400,100,100i…" at bounding box center [190, 136] width 108 height 47
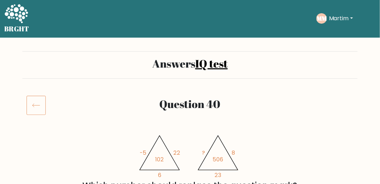
scroll to position [0, 0]
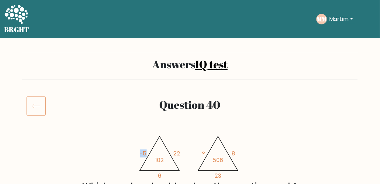
drag, startPoint x: 140, startPoint y: 150, endPoint x: 162, endPoint y: 149, distance: 22.4
click at [154, 148] on icon "@import url('https://fonts.googleapis.com/css?family=Abril+Fatface:400,100,100i…" at bounding box center [190, 156] width 108 height 47
click at [183, 141] on icon "@import url('https://fonts.googleapis.com/css?family=Abril+Fatface:400,100,100i…" at bounding box center [190, 156] width 108 height 47
drag, startPoint x: 128, startPoint y: 147, endPoint x: 142, endPoint y: 146, distance: 14.3
click at [135, 146] on div "@import url('https://fonts.googleapis.com/css?family=Abril+Fatface:400,100,100i…" at bounding box center [189, 163] width 335 height 60
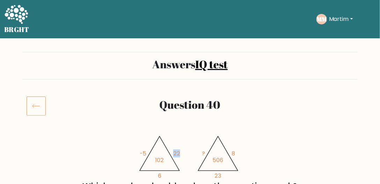
drag, startPoint x: 182, startPoint y: 155, endPoint x: 169, endPoint y: 152, distance: 13.3
click at [169, 152] on icon "@import url('https://fonts.googleapis.com/css?family=Abril+Fatface:400,100,100i…" at bounding box center [190, 156] width 108 height 47
click at [143, 149] on icon "@import url('https://fonts.googleapis.com/css?family=Abril+Fatface:400,100,100i…" at bounding box center [190, 156] width 108 height 47
drag, startPoint x: 135, startPoint y: 151, endPoint x: 154, endPoint y: 152, distance: 19.2
click at [147, 153] on div "@import url('https://fonts.googleapis.com/css?family=Abril+Fatface:400,100,100i…" at bounding box center [189, 163] width 335 height 60
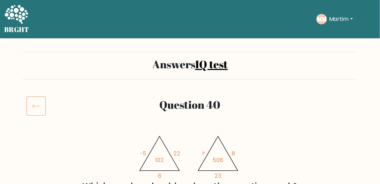
click at [179, 147] on icon "@import url('https://fonts.googleapis.com/css?family=Abril+Fatface:400,100,100i…" at bounding box center [190, 156] width 108 height 47
drag, startPoint x: 198, startPoint y: 151, endPoint x: 208, endPoint y: 154, distance: 10.8
click at [209, 154] on icon "@import url('https://fonts.googleapis.com/css?family=Abril+Fatface:400,100,100i…" at bounding box center [190, 156] width 108 height 47
click at [179, 131] on div "Question 40" at bounding box center [189, 114] width 335 height 36
click at [142, 154] on tspan "-5" at bounding box center [143, 154] width 7 height 8
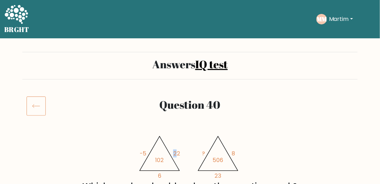
click at [175, 152] on tspan "22" at bounding box center [176, 154] width 7 height 8
drag, startPoint x: 163, startPoint y: 175, endPoint x: 152, endPoint y: 175, distance: 11.2
click at [152, 175] on icon "@import url('https://fonts.googleapis.com/css?family=Abril+Fatface:400,100,100i…" at bounding box center [190, 156] width 108 height 47
click at [161, 166] on icon "@import url('https://fonts.googleapis.com/css?family=Abril+Fatface:400,100,100i…" at bounding box center [190, 156] width 108 height 47
click at [238, 148] on icon "@import url('https://fonts.googleapis.com/css?family=Abril+Fatface:400,100,100i…" at bounding box center [190, 156] width 108 height 47
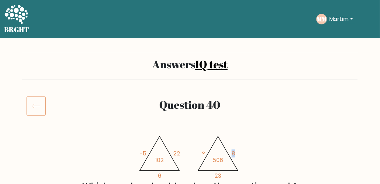
click at [232, 154] on tspan "8" at bounding box center [232, 154] width 3 height 8
click at [205, 151] on icon "@import url('https://fonts.googleapis.com/css?family=Abril+Fatface:400,100,100i…" at bounding box center [190, 156] width 108 height 47
drag, startPoint x: 224, startPoint y: 172, endPoint x: 217, endPoint y: 172, distance: 6.6
click at [218, 172] on icon "@import url('https://fonts.googleapis.com/css?family=Abril+Fatface:400,100,100i…" at bounding box center [190, 156] width 108 height 47
drag, startPoint x: 214, startPoint y: 157, endPoint x: 223, endPoint y: 160, distance: 9.4
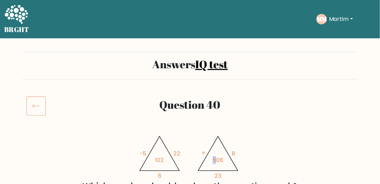
click at [216, 158] on tspan "506" at bounding box center [218, 160] width 10 height 8
click at [200, 145] on icon "@import url('https://fonts.googleapis.com/css?family=Abril+Fatface:400,100,100i…" at bounding box center [190, 156] width 108 height 47
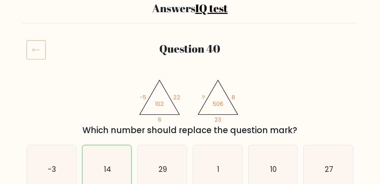
scroll to position [60, 0]
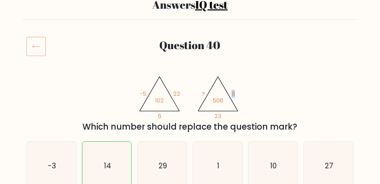
drag, startPoint x: 241, startPoint y: 88, endPoint x: 229, endPoint y: 93, distance: 12.3
click at [229, 93] on icon "@import url('https://fonts.googleapis.com/css?family=Abril+Fatface:400,100,100i…" at bounding box center [190, 96] width 108 height 47
click at [230, 117] on icon "@import url('https://fonts.googleapis.com/css?family=Abril+Fatface:400,100,100i…" at bounding box center [190, 96] width 108 height 47
click at [213, 119] on icon "@import url('https://fonts.googleapis.com/css?family=Abril+Fatface:400,100,100i…" at bounding box center [190, 96] width 108 height 47
click at [197, 68] on div "Question 40" at bounding box center [189, 55] width 335 height 36
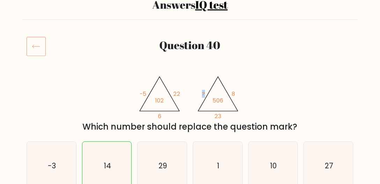
drag, startPoint x: 198, startPoint y: 94, endPoint x: 231, endPoint y: 88, distance: 33.6
click at [231, 88] on icon "@import url('https://fonts.googleapis.com/css?family=Abril+Fatface:400,100,100i…" at bounding box center [190, 96] width 108 height 47
click at [240, 93] on icon "@import url('https://fonts.googleapis.com/css?family=Abril+Fatface:400,100,100i…" at bounding box center [190, 96] width 108 height 47
drag, startPoint x: 197, startPoint y: 92, endPoint x: 203, endPoint y: 93, distance: 5.3
click at [203, 93] on icon "@import url('https://fonts.googleapis.com/css?family=Abril+Fatface:400,100,100i…" at bounding box center [190, 96] width 108 height 47
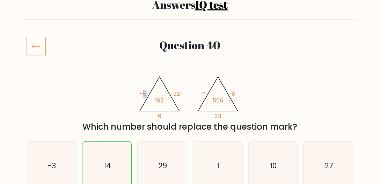
drag, startPoint x: 142, startPoint y: 93, endPoint x: 164, endPoint y: 93, distance: 22.0
click at [146, 93] on tspan "-5" at bounding box center [143, 94] width 7 height 8
click at [176, 93] on tspan "22" at bounding box center [176, 94] width 7 height 8
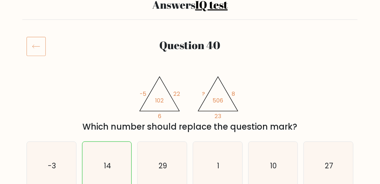
click at [296, 94] on div "@import url('https://fonts.googleapis.com/css?family=Abril+Fatface:400,100,100i…" at bounding box center [189, 103] width 335 height 60
drag, startPoint x: 231, startPoint y: 116, endPoint x: 214, endPoint y: 117, distance: 17.5
click at [214, 117] on icon "@import url('https://fonts.googleapis.com/css?family=Abril+Fatface:400,100,100i…" at bounding box center [190, 96] width 108 height 47
click at [252, 115] on div "@import url('https://fonts.googleapis.com/css?family=Abril+Fatface:400,100,100i…" at bounding box center [189, 103] width 335 height 60
drag, startPoint x: 235, startPoint y: 113, endPoint x: 213, endPoint y: 117, distance: 22.7
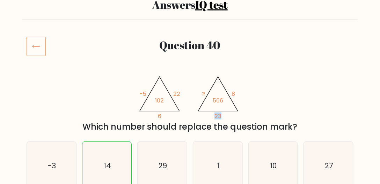
click at [213, 117] on icon "@import url('https://fonts.googleapis.com/css?family=Abril+Fatface:400,100,100i…" at bounding box center [190, 96] width 108 height 47
click at [247, 110] on div "@import url('https://fonts.googleapis.com/css?family=Abril+Fatface:400,100,100i…" at bounding box center [189, 103] width 335 height 60
click at [217, 117] on tspan "23" at bounding box center [217, 117] width 7 height 8
click at [247, 96] on div "@import url('https://fonts.googleapis.com/css?family=Abril+Fatface:400,100,100i…" at bounding box center [189, 103] width 335 height 60
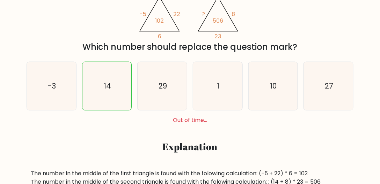
scroll to position [239, 0]
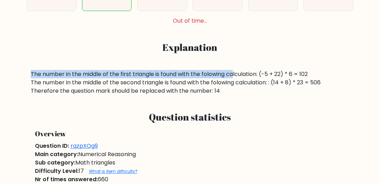
drag, startPoint x: 29, startPoint y: 73, endPoint x: 236, endPoint y: 73, distance: 207.4
click at [236, 73] on div "The number in the middle of the first triangle is found with the folowing calcu…" at bounding box center [190, 82] width 327 height 25
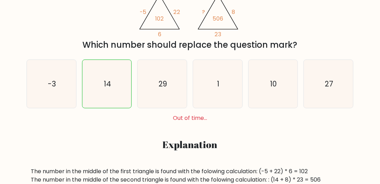
scroll to position [140, 0]
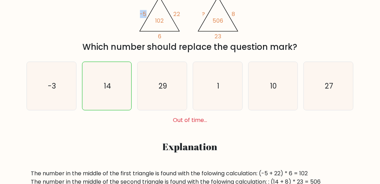
drag, startPoint x: 134, startPoint y: 12, endPoint x: 152, endPoint y: 14, distance: 18.0
click at [151, 14] on div "@import url('https://fonts.googleapis.com/css?family=Abril+Fatface:400,100,100i…" at bounding box center [189, 23] width 335 height 60
drag, startPoint x: 185, startPoint y: 15, endPoint x: 172, endPoint y: 13, distance: 12.3
click at [172, 13] on icon "@import url('https://fonts.googleapis.com/css?family=Abril+Fatface:400,100,100i…" at bounding box center [190, 16] width 108 height 47
click at [184, 16] on icon "@import url('https://fonts.googleapis.com/css?family=Abril+Fatface:400,100,100i…" at bounding box center [190, 16] width 108 height 47
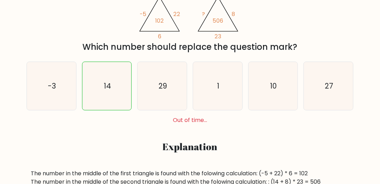
drag, startPoint x: 136, startPoint y: 10, endPoint x: 174, endPoint y: 14, distance: 37.9
click at [173, 14] on div "@import url('https://fonts.googleapis.com/css?family=Abril+Fatface:400,100,100i…" at bounding box center [189, 23] width 335 height 60
click at [192, 12] on icon "@import url('https://fonts.googleapis.com/css?family=Abril+Fatface:400,100,100i…" at bounding box center [190, 16] width 108 height 47
drag, startPoint x: 182, startPoint y: 14, endPoint x: 173, endPoint y: 16, distance: 9.0
click at [174, 15] on icon "@import url('https://fonts.googleapis.com/css?family=Abril+Fatface:400,100,100i…" at bounding box center [190, 16] width 108 height 47
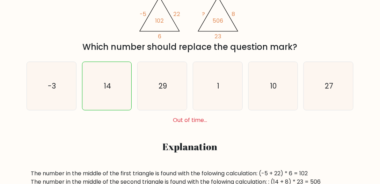
click at [166, 34] on icon "@import url('https://fonts.googleapis.com/css?family=Abril+Fatface:400,100,100i…" at bounding box center [190, 16] width 108 height 47
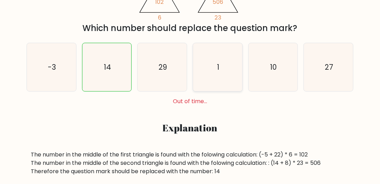
scroll to position [160, 0]
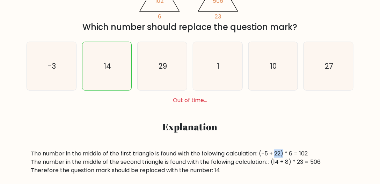
drag, startPoint x: 286, startPoint y: 155, endPoint x: 279, endPoint y: 155, distance: 7.3
click at [279, 155] on div "The number in the middle of the first triangle is found with the folowing calcu…" at bounding box center [190, 162] width 318 height 25
click at [296, 140] on div "a. -3 b. 14 c. 29 d. 1" at bounding box center [189, 105] width 335 height 139
drag, startPoint x: 313, startPoint y: 151, endPoint x: 304, endPoint y: 151, distance: 8.0
click at [304, 151] on div "The number in the middle of the first triangle is found with the folowing calcu…" at bounding box center [190, 162] width 318 height 25
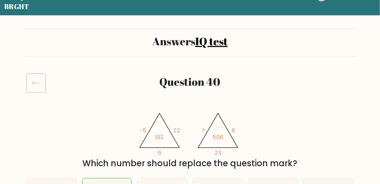
scroll to position [0, 0]
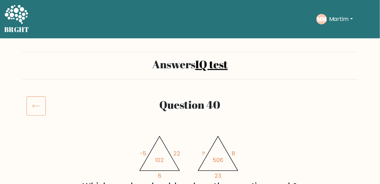
drag, startPoint x: 137, startPoint y: 131, endPoint x: 115, endPoint y: 65, distance: 70.2
click at [14, 19] on icon at bounding box center [16, 15] width 24 height 21
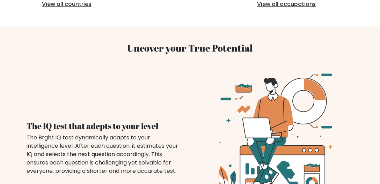
drag, startPoint x: 131, startPoint y: 124, endPoint x: 106, endPoint y: 33, distance: 94.0
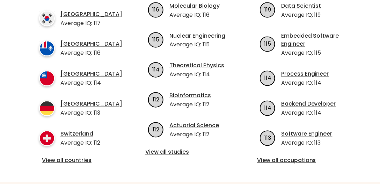
scroll to position [291, 0]
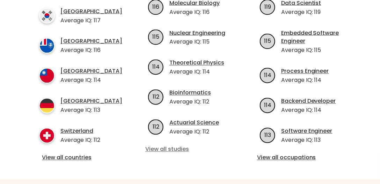
click at [166, 146] on link "View all studies" at bounding box center [189, 150] width 89 height 8
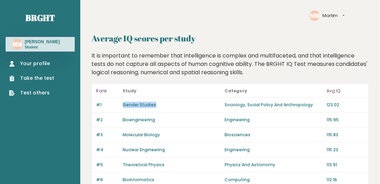
drag, startPoint x: 183, startPoint y: 104, endPoint x: 123, endPoint y: 110, distance: 60.0
click at [123, 110] on div "#1 Gender Studies Sociology, Social Policy And Anthropology 123.02" at bounding box center [230, 105] width 277 height 15
drag, startPoint x: 338, startPoint y: 105, endPoint x: 326, endPoint y: 106, distance: 12.6
click at [328, 107] on p "123.02" at bounding box center [345, 105] width 38 height 6
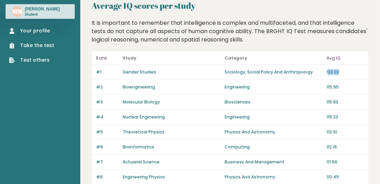
scroll to position [40, 0]
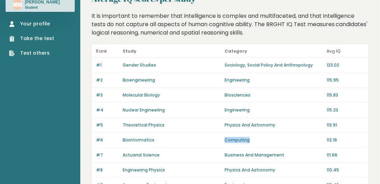
drag, startPoint x: 252, startPoint y: 139, endPoint x: 220, endPoint y: 140, distance: 32.1
click at [220, 140] on div "#6 Bioinformatics Computing 112.16" at bounding box center [230, 140] width 277 height 15
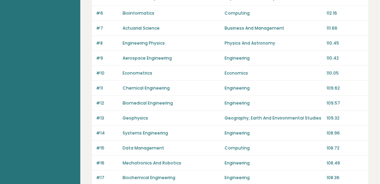
scroll to position [0, 0]
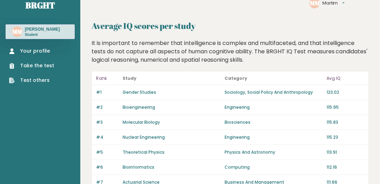
drag, startPoint x: 100, startPoint y: 117, endPoint x: 69, endPoint y: 58, distance: 66.2
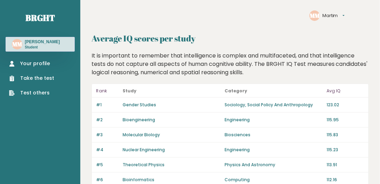
click at [22, 63] on link "Your profile" at bounding box center [31, 63] width 45 height 7
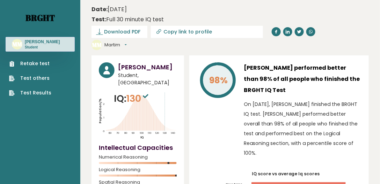
click at [37, 19] on link "Brght" at bounding box center [39, 17] width 29 height 11
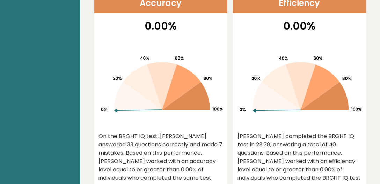
scroll to position [459, 0]
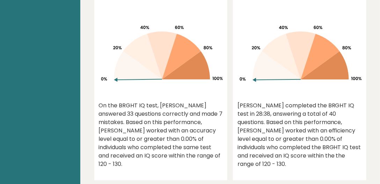
drag, startPoint x: 159, startPoint y: 140, endPoint x: 118, endPoint y: 78, distance: 75.2
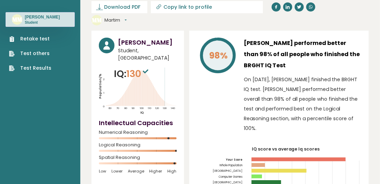
scroll to position [0, 0]
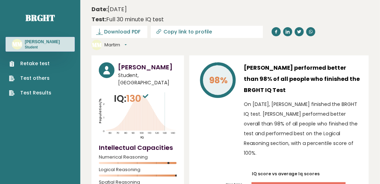
drag, startPoint x: 195, startPoint y: 123, endPoint x: 187, endPoint y: 78, distance: 45.1
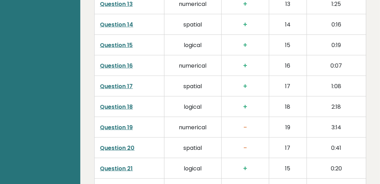
scroll to position [1496, 0]
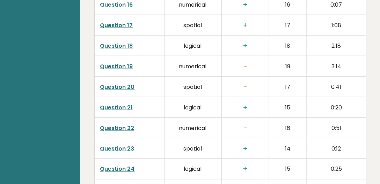
click at [119, 63] on link "Question 19" at bounding box center [116, 67] width 33 height 8
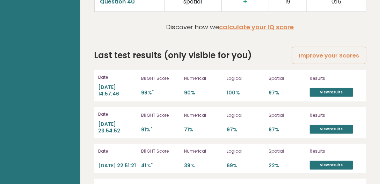
scroll to position [1985, 0]
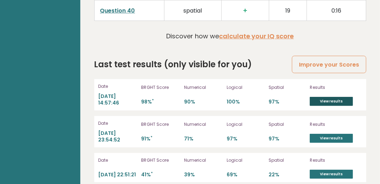
click at [316, 97] on link "View results" at bounding box center [331, 101] width 43 height 9
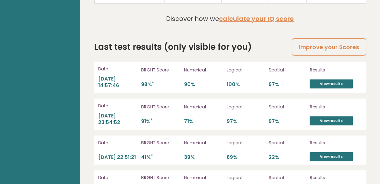
scroll to position [2045, 0]
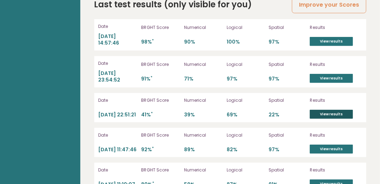
click at [323, 110] on link "View results" at bounding box center [331, 114] width 43 height 9
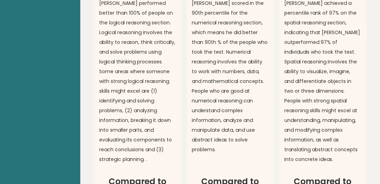
scroll to position [355, 0]
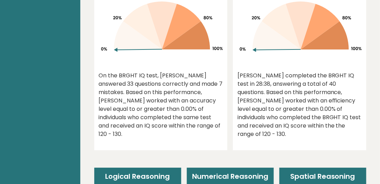
drag, startPoint x: 142, startPoint y: 134, endPoint x: 77, endPoint y: 16, distance: 133.9
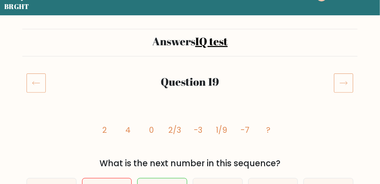
scroll to position [20, 0]
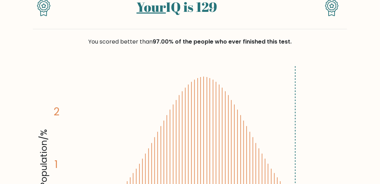
scroll to position [80, 0]
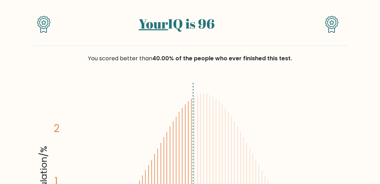
scroll to position [60, 0]
